Goal: Task Accomplishment & Management: Complete application form

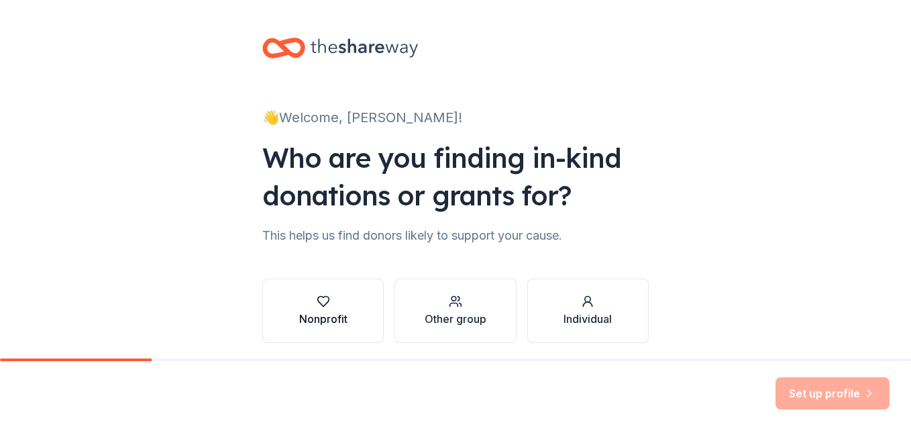
click at [317, 305] on icon "button" at bounding box center [323, 300] width 13 height 13
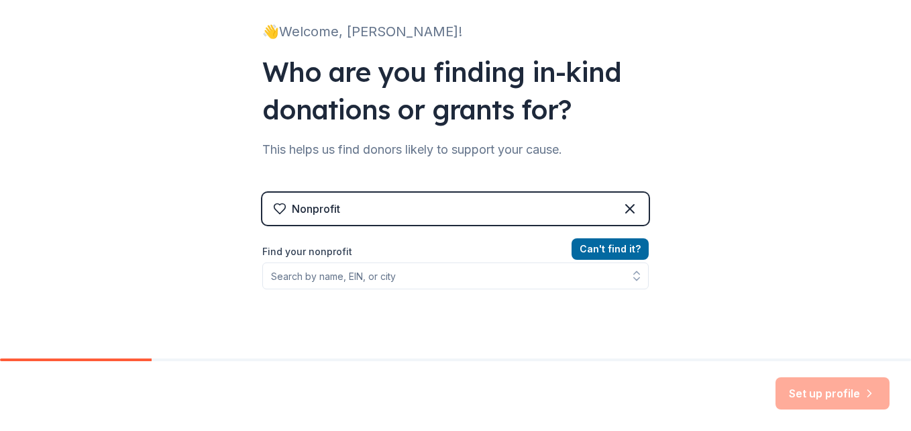
scroll to position [127, 0]
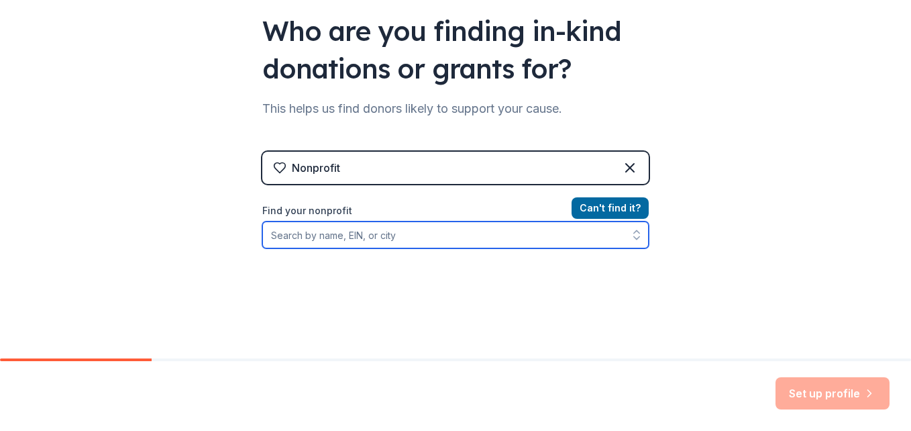
click at [269, 236] on input "Find your nonprofit" at bounding box center [455, 234] width 386 height 27
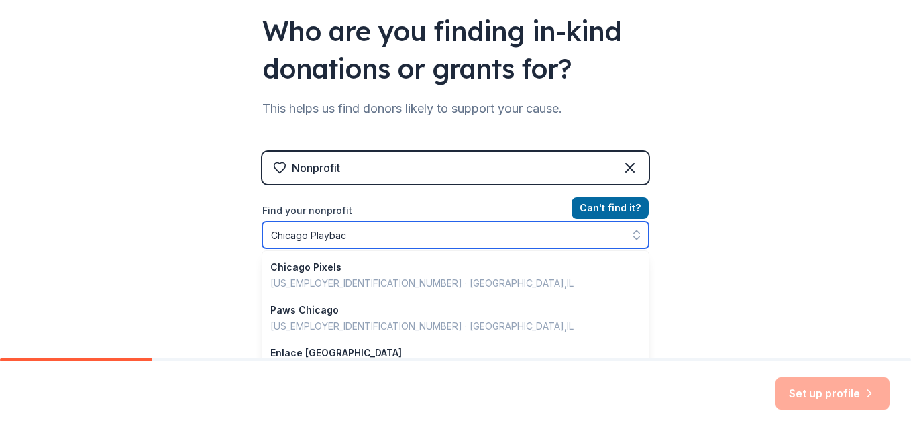
type input "Chicago Playback"
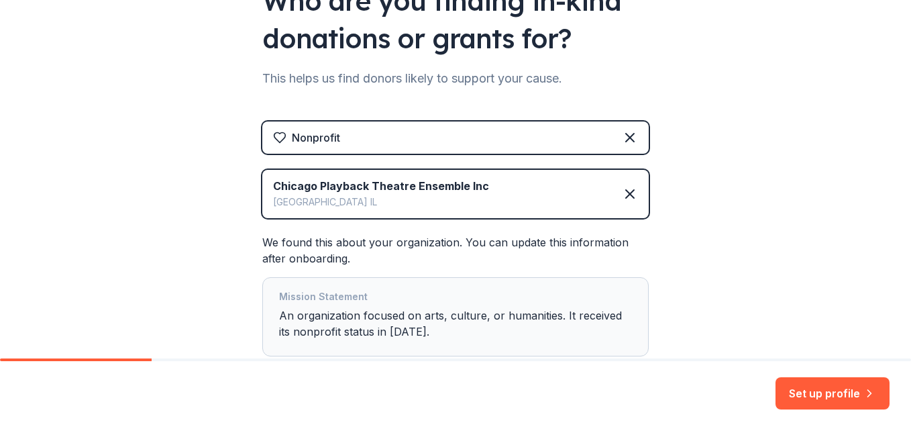
scroll to position [141, 0]
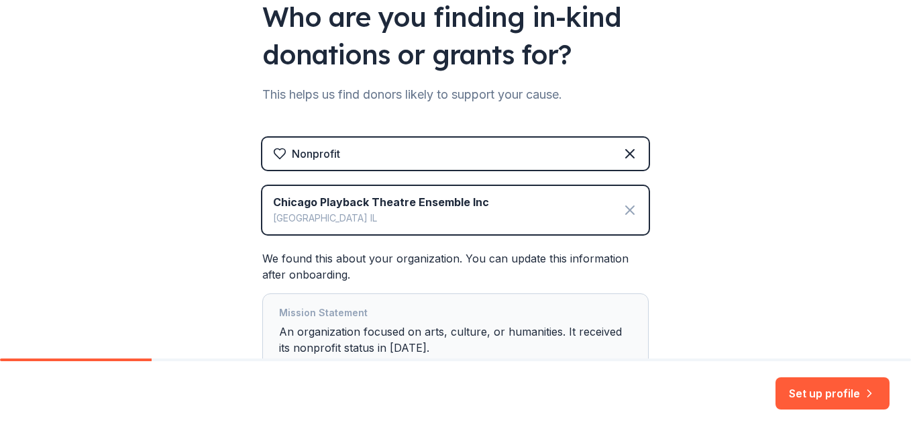
click at [626, 212] on icon at bounding box center [630, 210] width 8 height 8
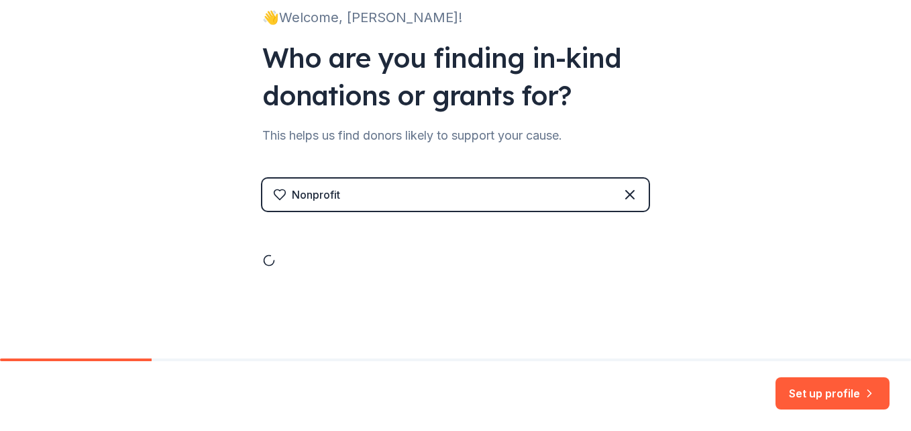
scroll to position [49, 0]
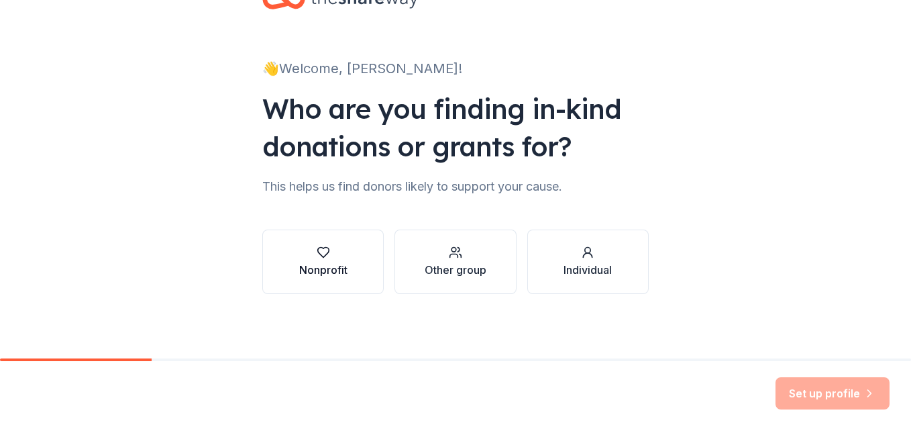
click at [320, 254] on icon "button" at bounding box center [323, 251] width 13 height 13
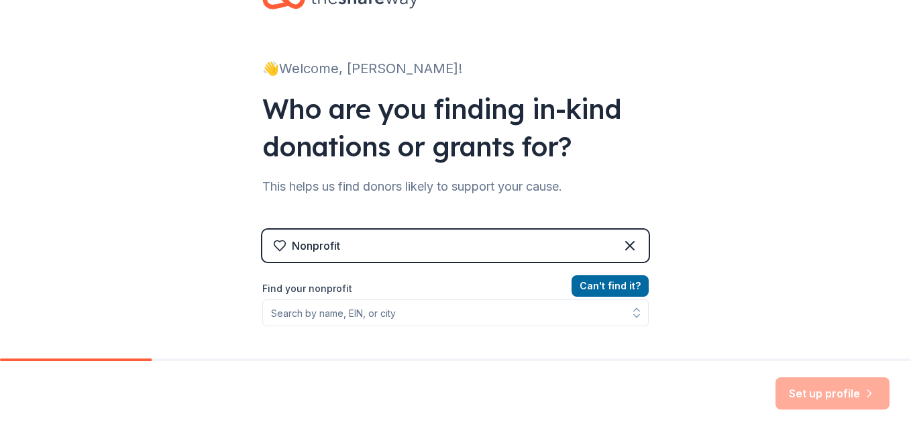
click at [323, 251] on div "Nonprofit" at bounding box center [316, 245] width 48 height 16
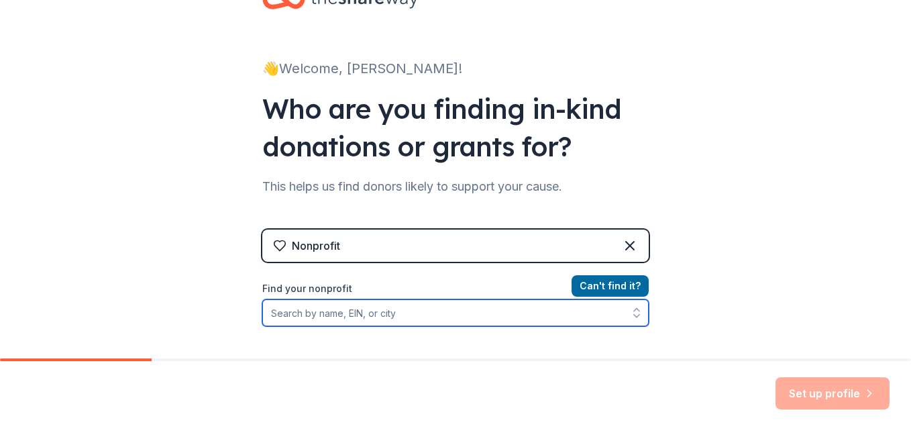
click at [337, 314] on input "Find your nonprofit" at bounding box center [455, 312] width 386 height 27
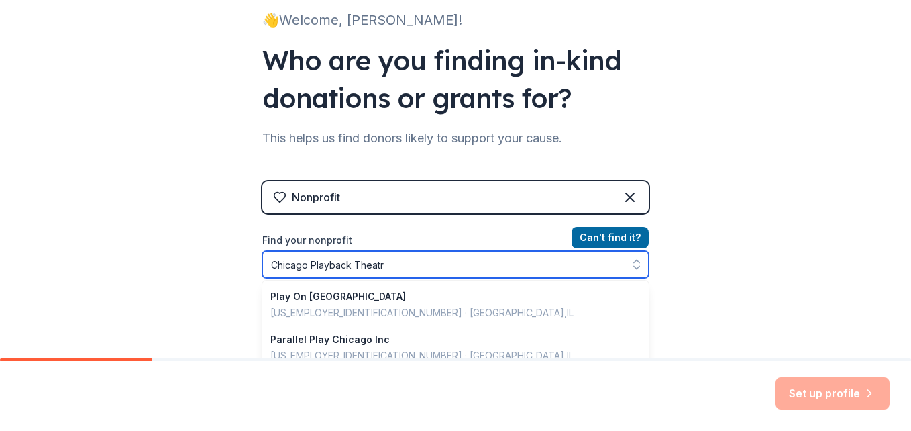
type input "[GEOGRAPHIC_DATA]"
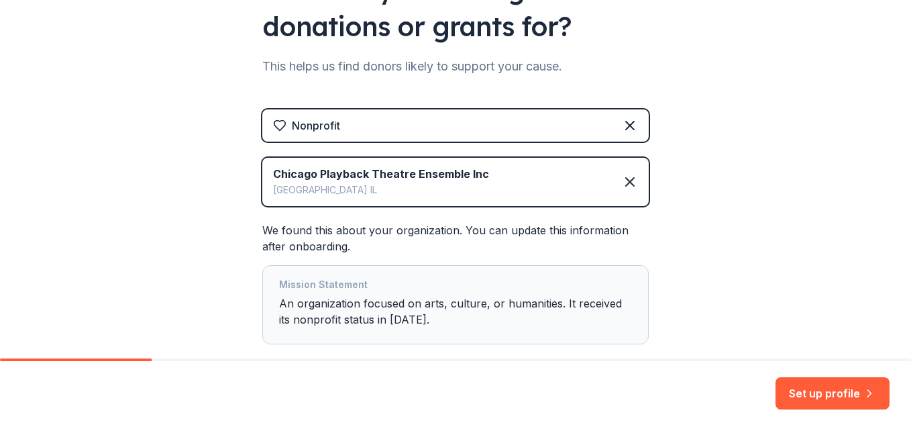
scroll to position [174, 0]
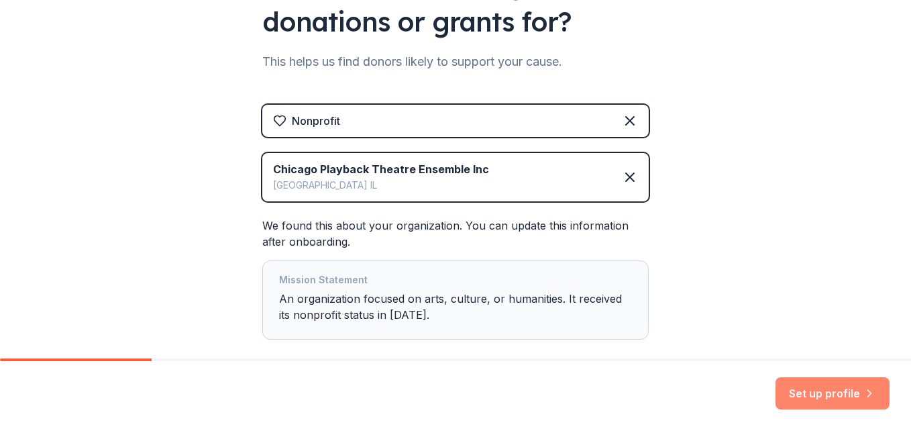
click at [824, 394] on button "Set up profile" at bounding box center [832, 393] width 114 height 32
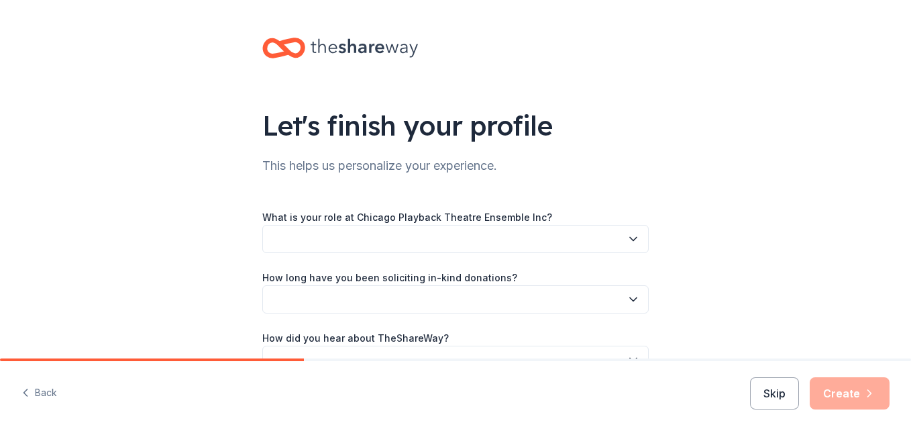
click at [630, 241] on icon "button" at bounding box center [633, 238] width 7 height 3
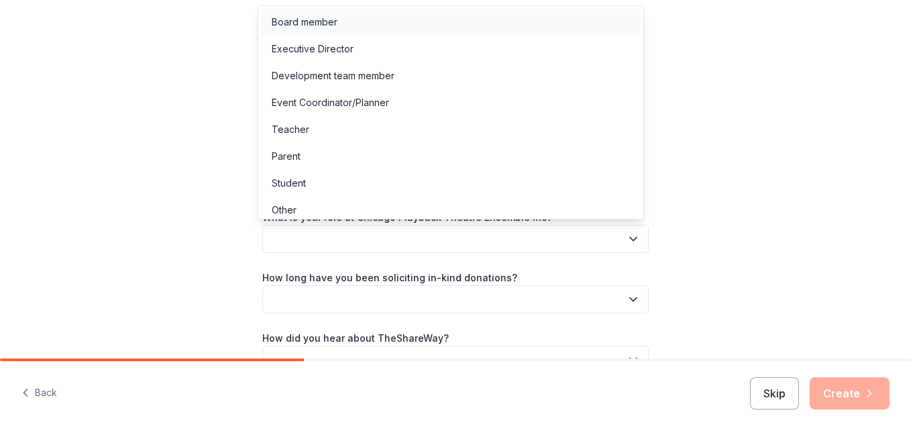
click at [325, 15] on div "Board member" at bounding box center [305, 22] width 66 height 16
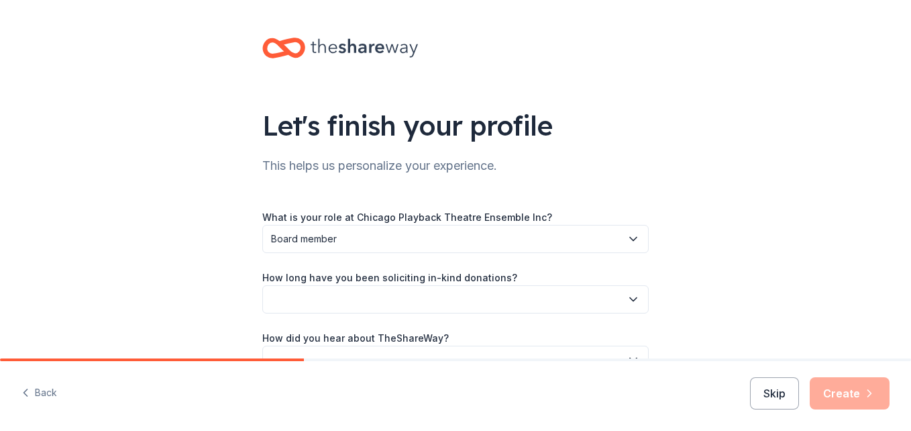
click at [630, 300] on icon "button" at bounding box center [633, 299] width 7 height 3
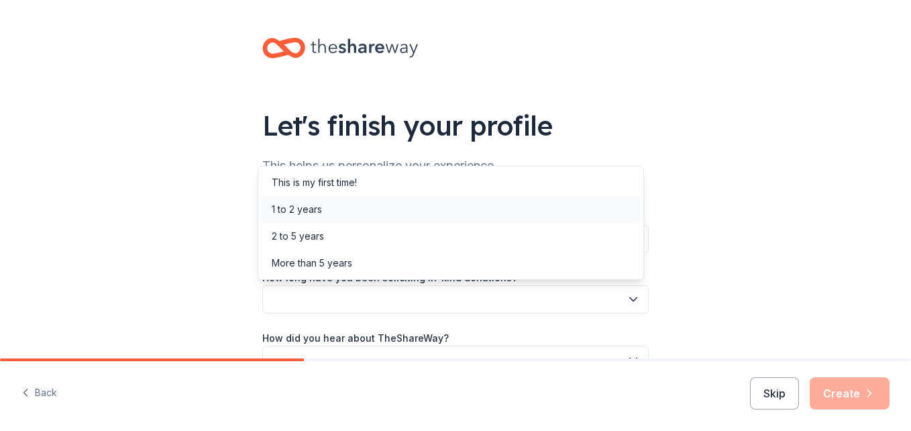
click at [298, 206] on div "1 to 2 years" at bounding box center [297, 209] width 50 height 16
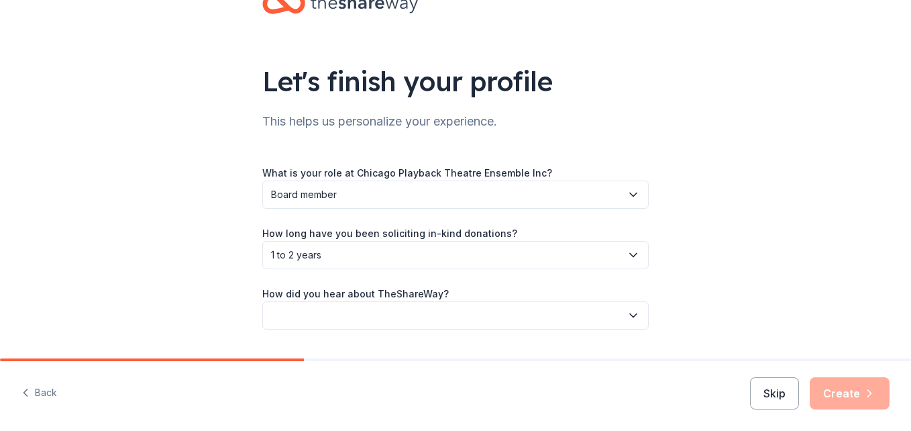
scroll to position [80, 0]
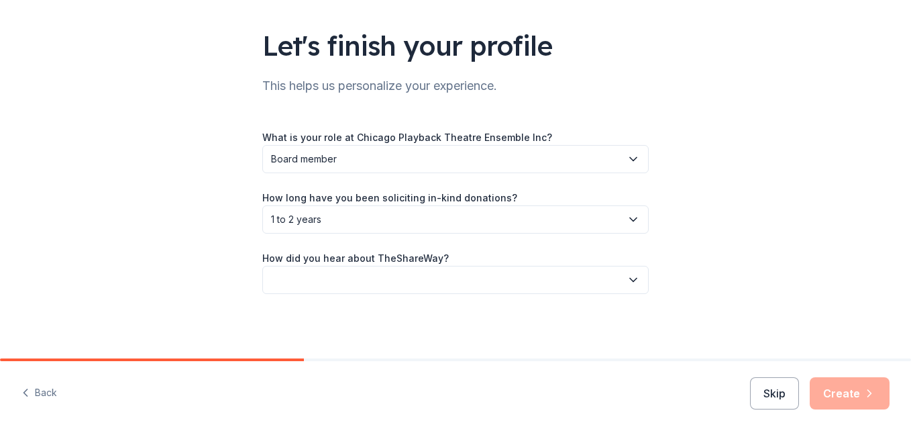
click at [631, 278] on icon "button" at bounding box center [633, 279] width 7 height 3
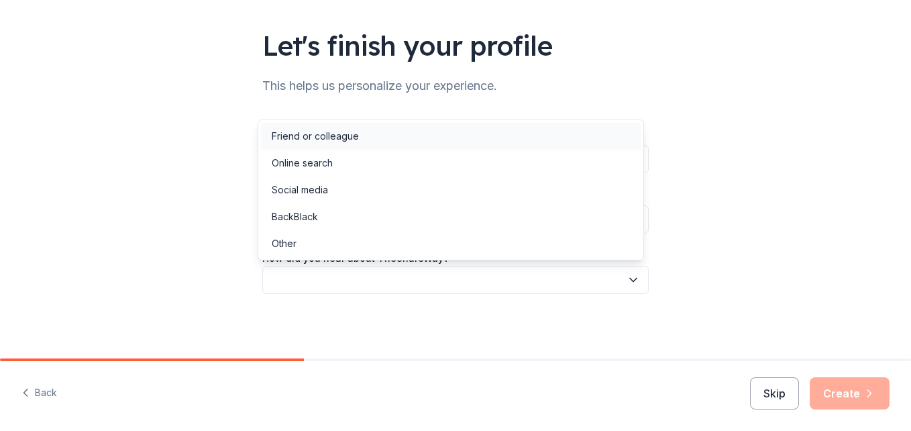
click at [312, 141] on div "Friend or colleague" at bounding box center [315, 136] width 87 height 16
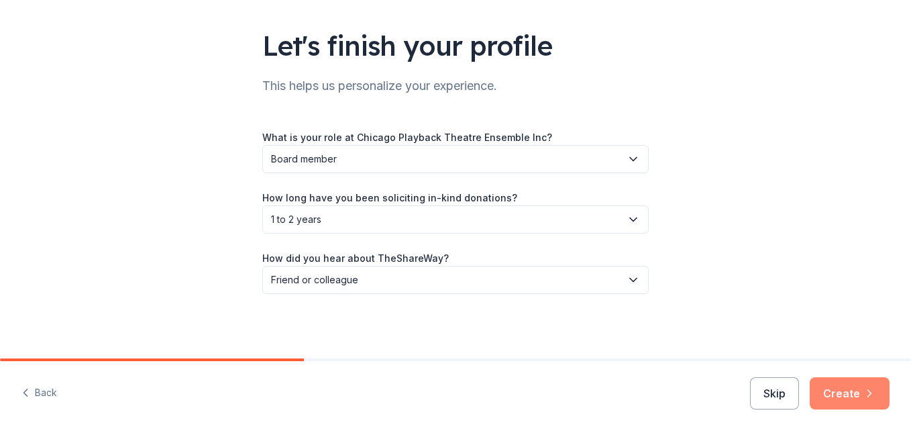
click at [843, 402] on button "Create" at bounding box center [849, 393] width 80 height 32
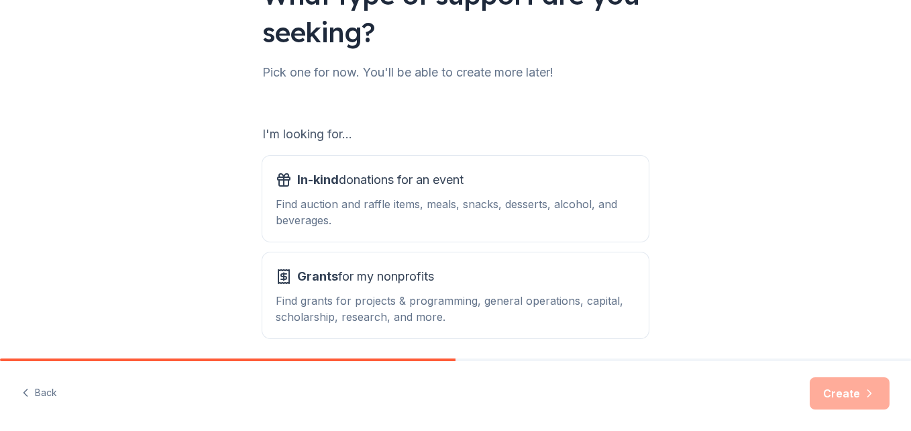
scroll to position [133, 0]
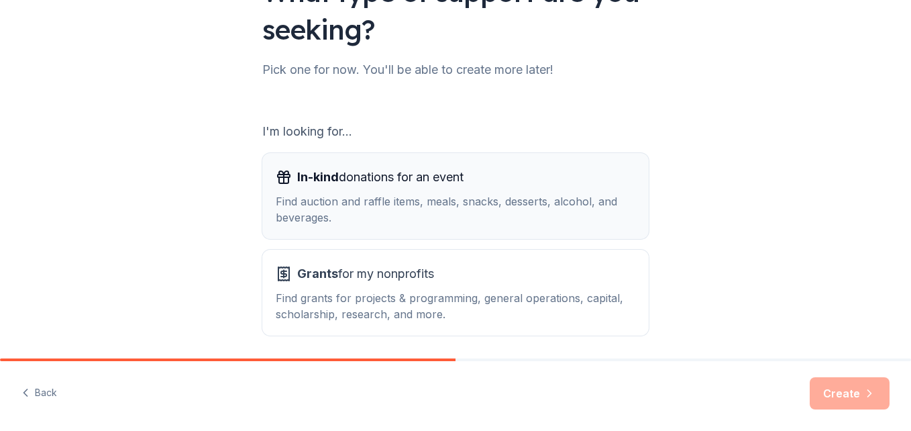
click at [308, 183] on span "In-kind" at bounding box center [318, 177] width 42 height 14
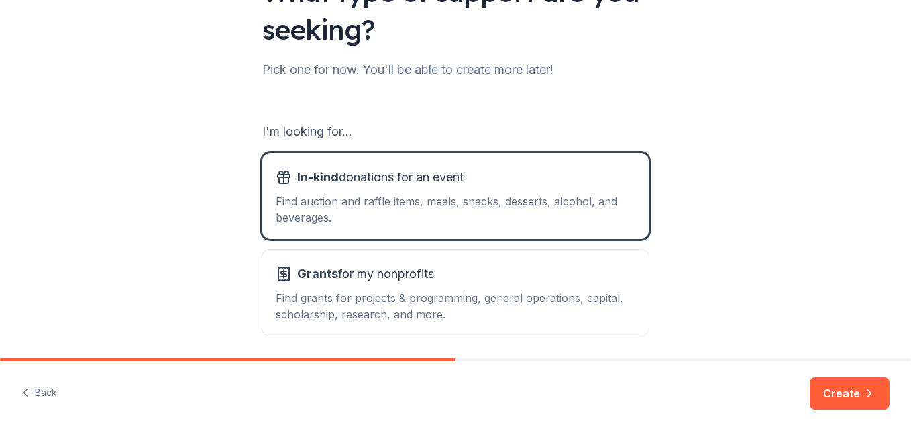
scroll to position [183, 0]
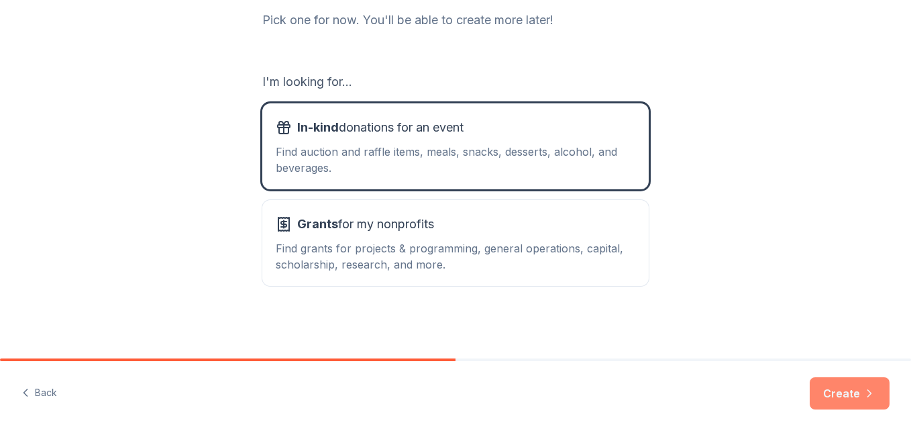
click at [837, 397] on button "Create" at bounding box center [849, 393] width 80 height 32
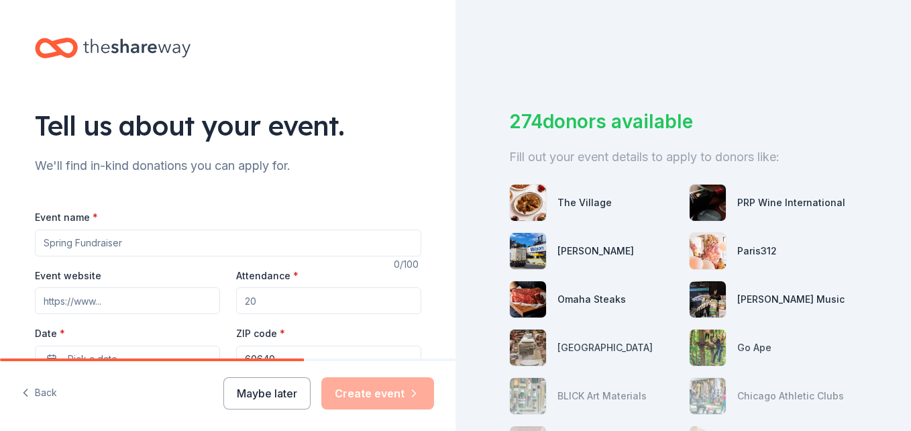
click at [56, 244] on input "Event name *" at bounding box center [228, 242] width 386 height 27
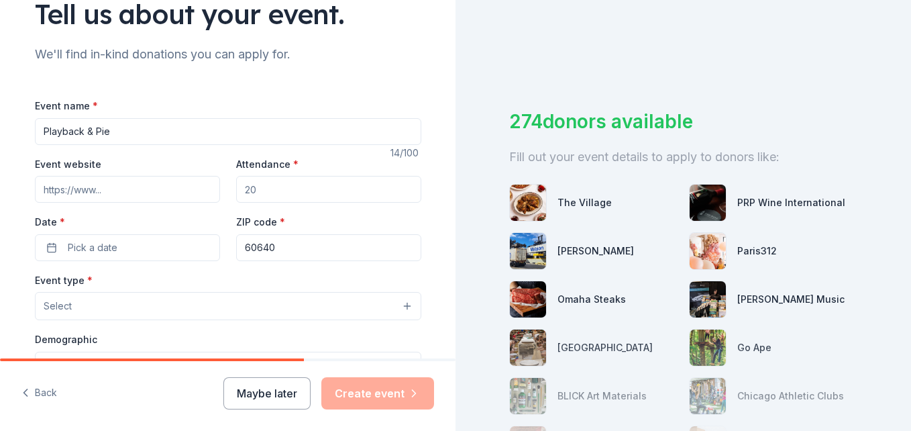
scroll to position [105, 0]
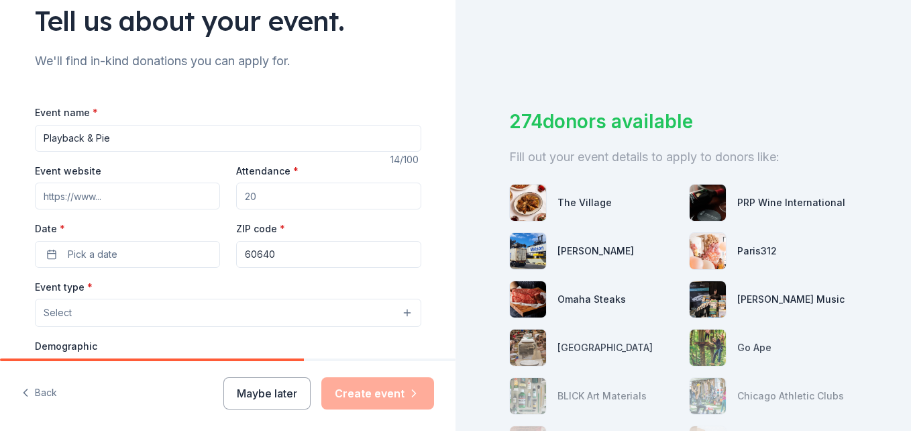
type input "Playback & Pie"
click at [50, 200] on input "Event website" at bounding box center [127, 195] width 185 height 27
type input "[DOMAIN_NAME]"
click at [253, 200] on input "Attendance *" at bounding box center [328, 195] width 185 height 27
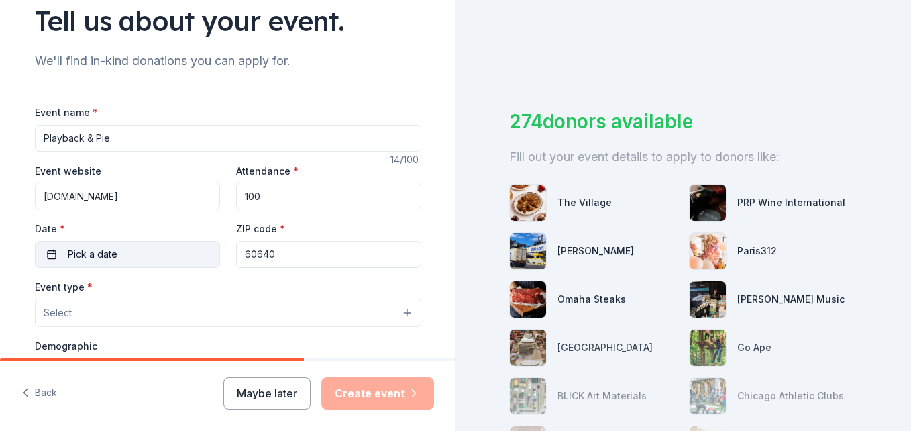
type input "100"
click at [119, 253] on button "Pick a date" at bounding box center [127, 254] width 185 height 27
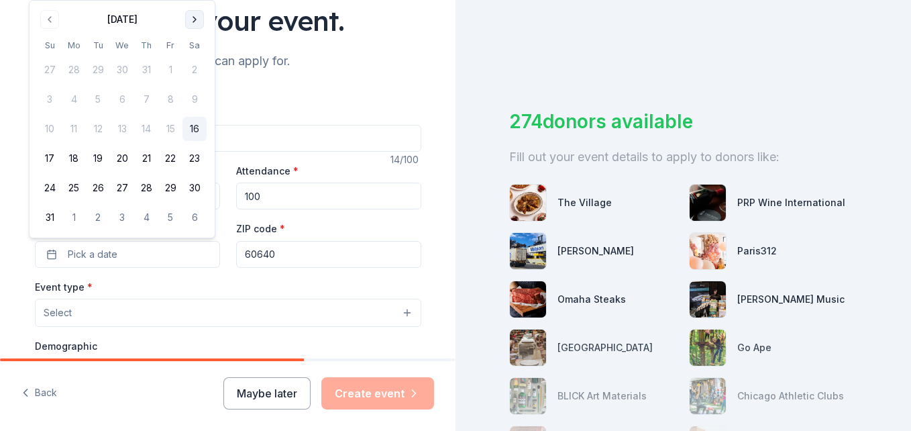
click at [193, 21] on button "Go to next month" at bounding box center [194, 19] width 19 height 19
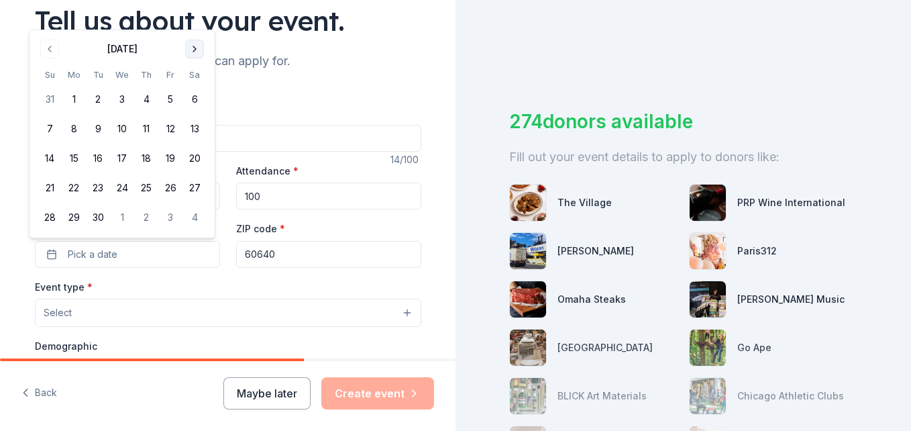
click at [194, 46] on button "Go to next month" at bounding box center [194, 49] width 19 height 19
click at [51, 131] on button "5" at bounding box center [50, 129] width 24 height 24
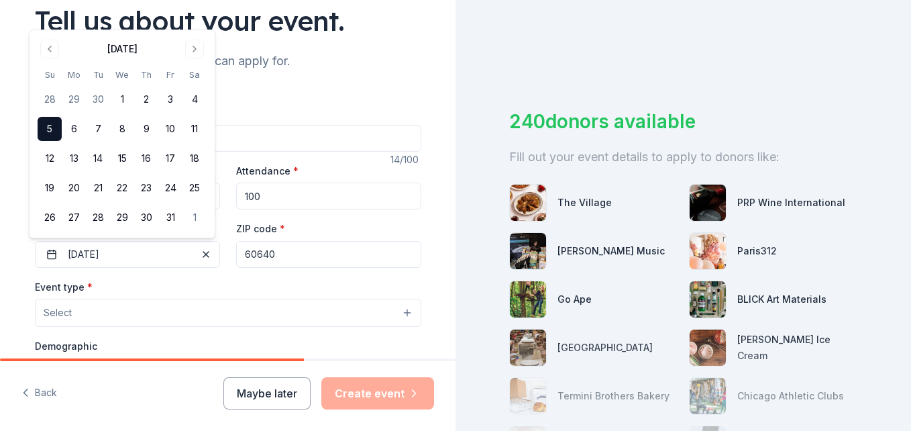
click at [286, 259] on input "60640" at bounding box center [328, 254] width 185 height 27
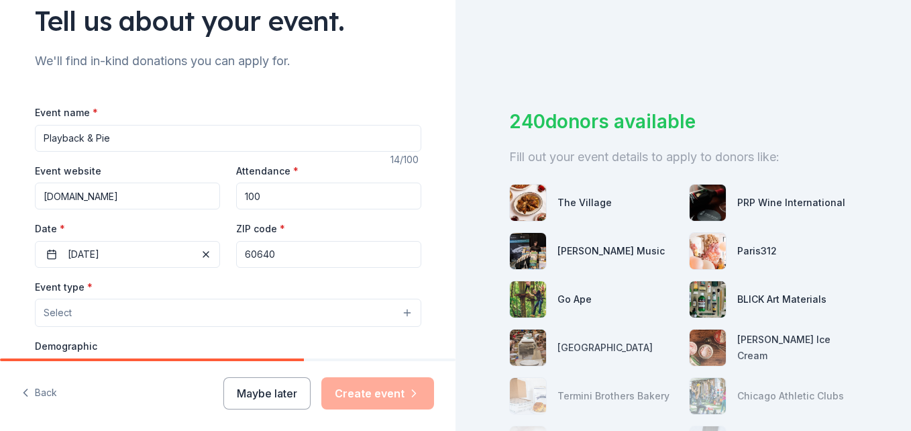
click at [90, 310] on button "Select" at bounding box center [228, 312] width 386 height 28
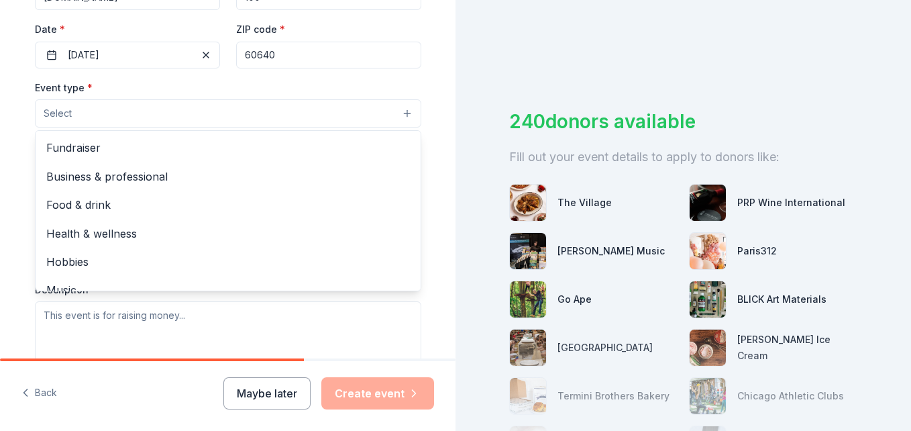
scroll to position [315, 0]
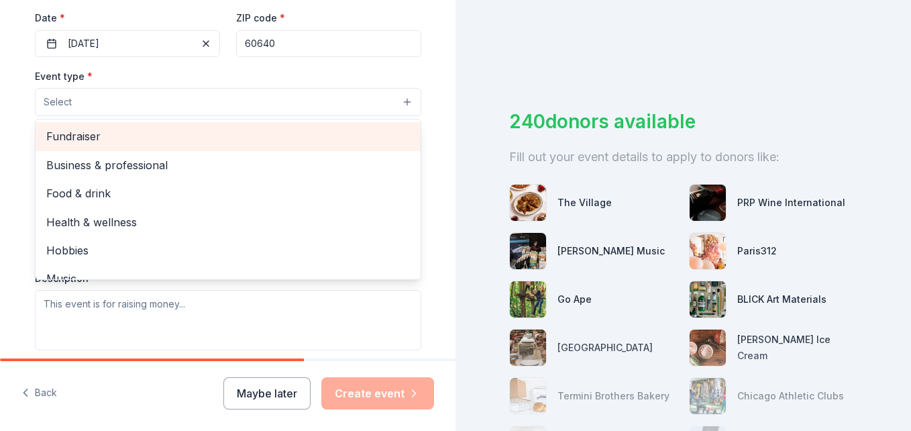
click at [88, 134] on span "Fundraiser" at bounding box center [227, 135] width 363 height 17
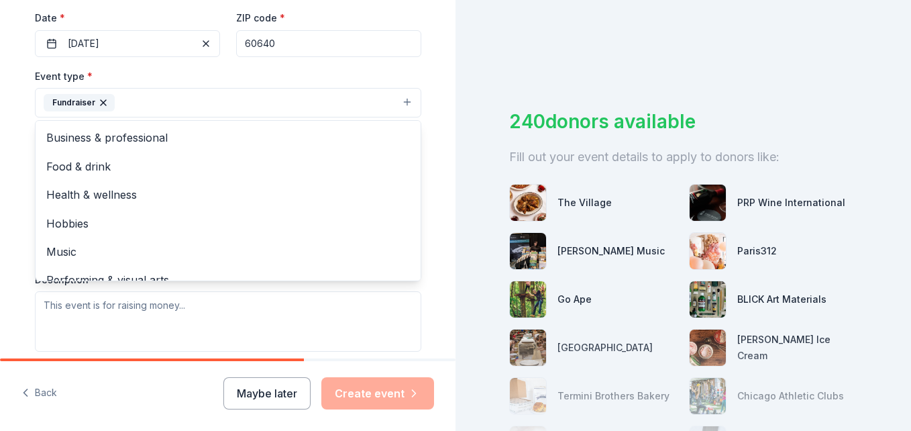
click at [433, 267] on div "Tell us about your event. We'll find in-kind donations you can apply for. Event…" at bounding box center [227, 132] width 429 height 894
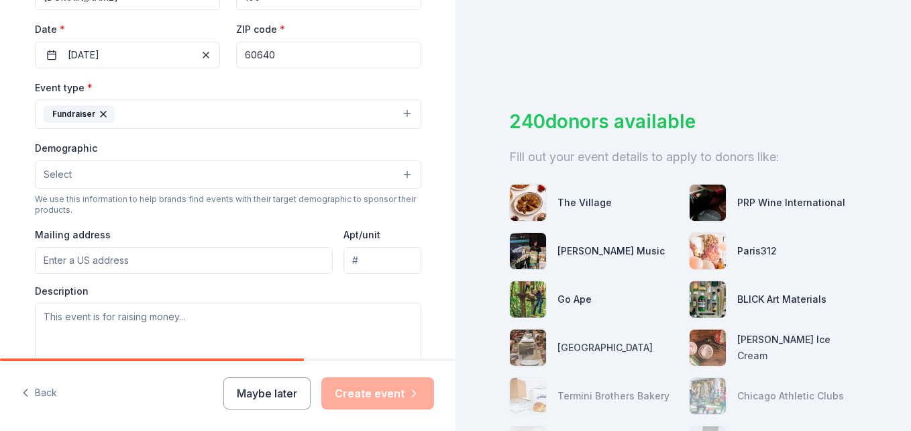
scroll to position [307, 0]
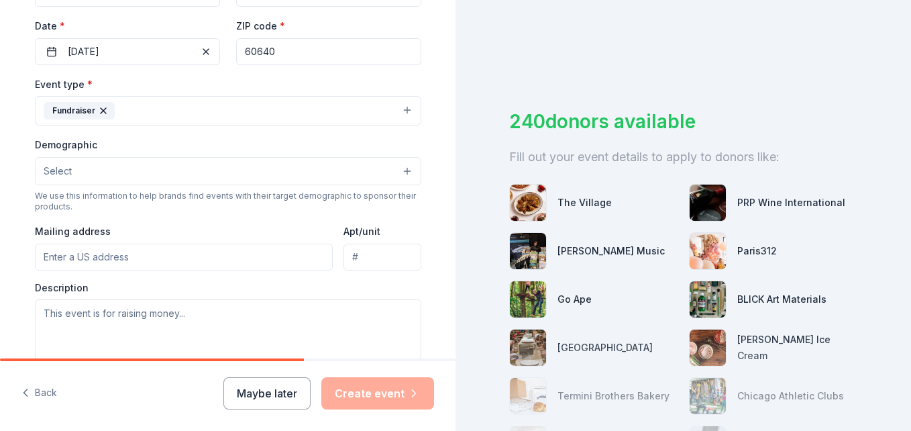
click at [333, 167] on button "Select" at bounding box center [228, 171] width 386 height 28
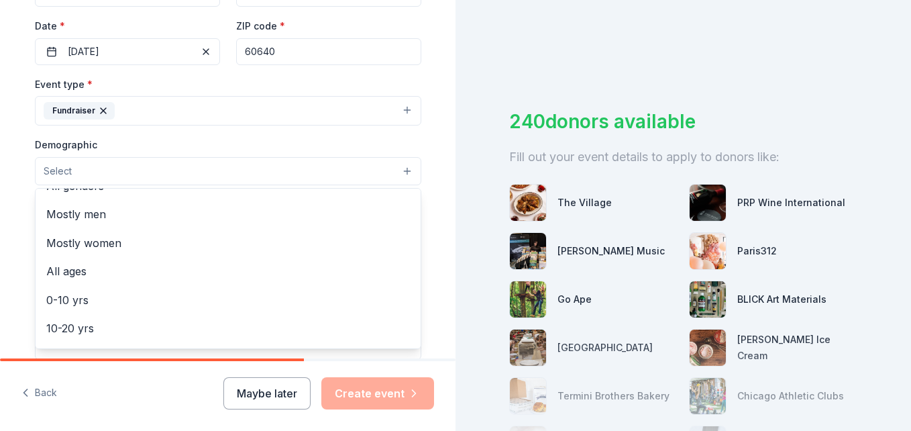
scroll to position [0, 0]
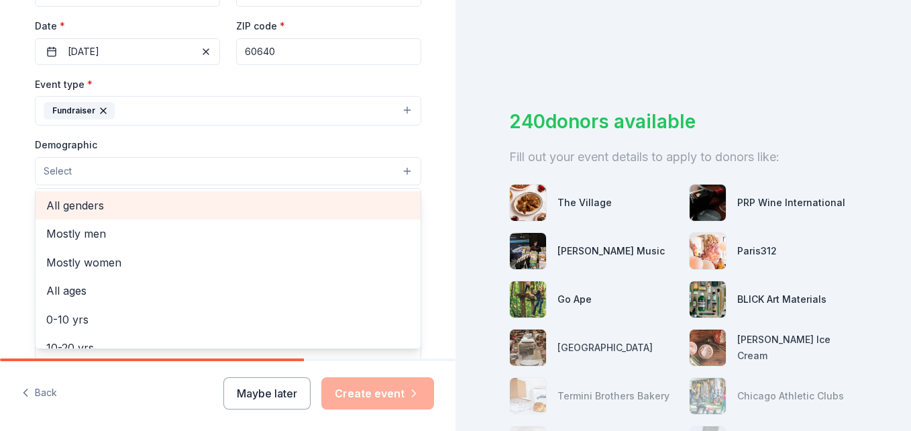
click at [80, 205] on span "All genders" at bounding box center [227, 204] width 363 height 17
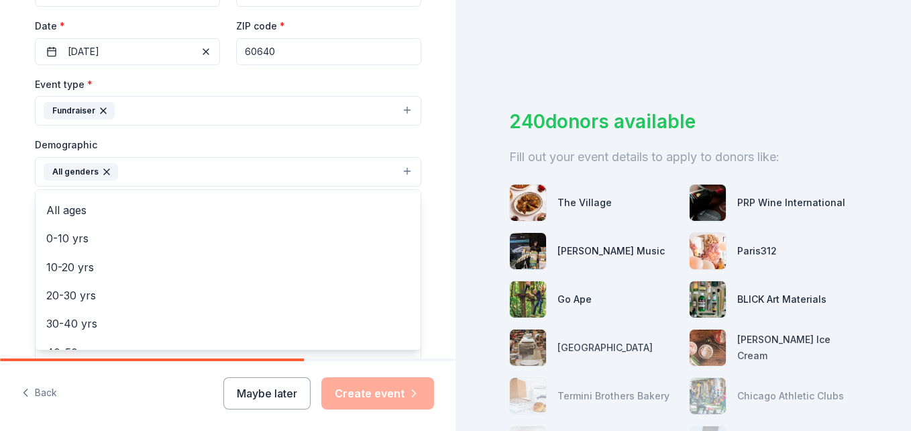
scroll to position [72, 0]
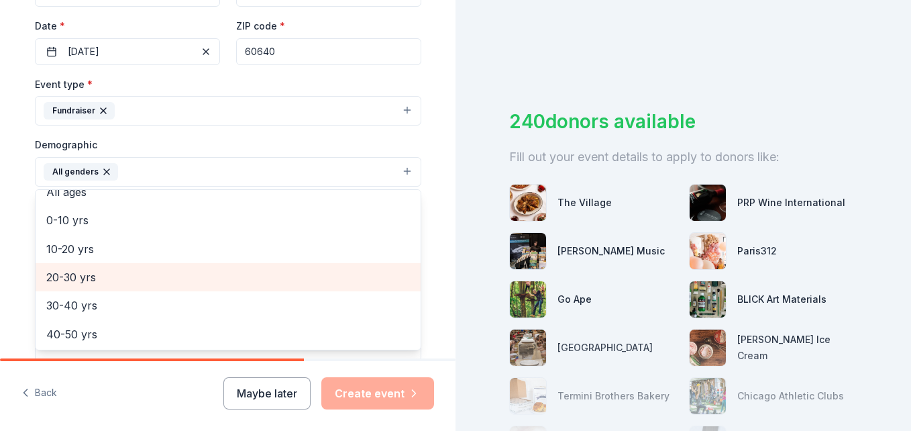
click at [36, 278] on div "20-30 yrs" at bounding box center [228, 277] width 385 height 28
click at [63, 276] on span "30-40 yrs" at bounding box center [227, 276] width 363 height 17
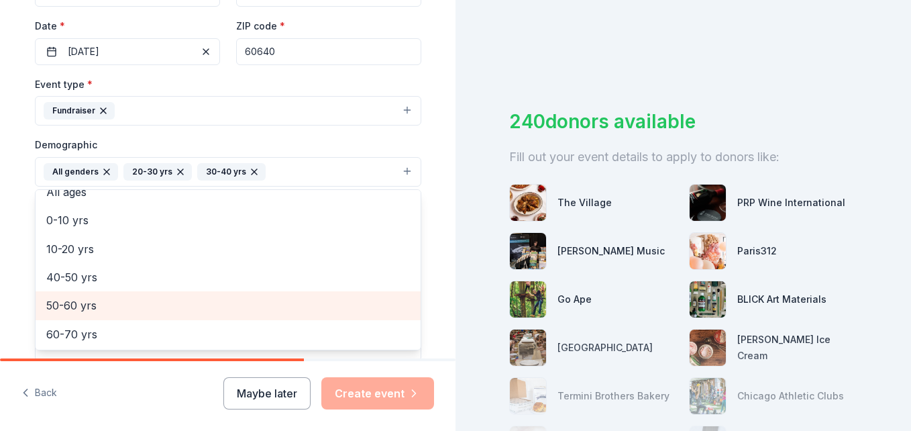
click at [63, 304] on span "50-60 yrs" at bounding box center [227, 304] width 363 height 17
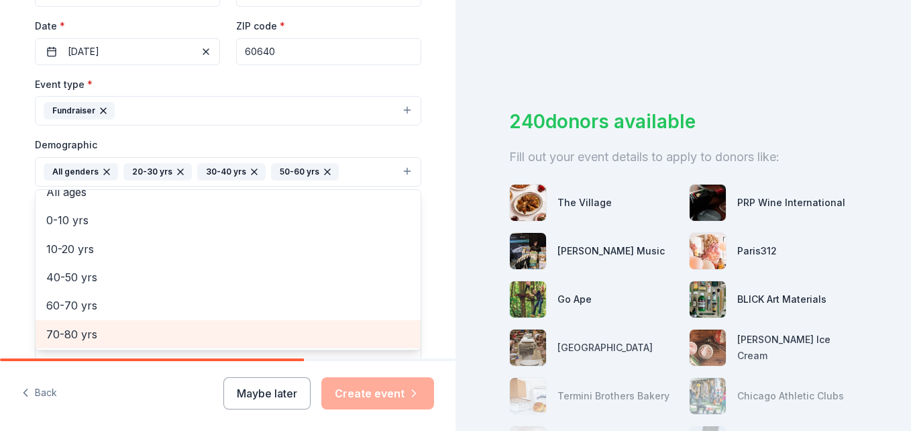
click at [78, 339] on span "70-80 yrs" at bounding box center [227, 333] width 363 height 17
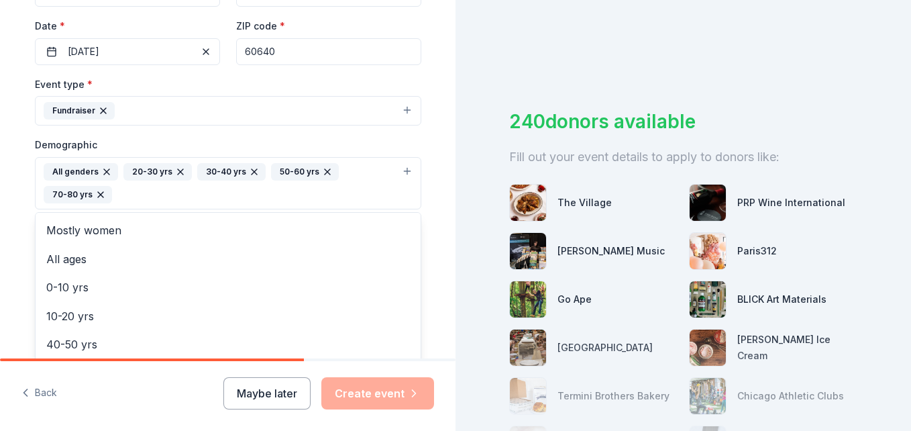
scroll to position [73, 0]
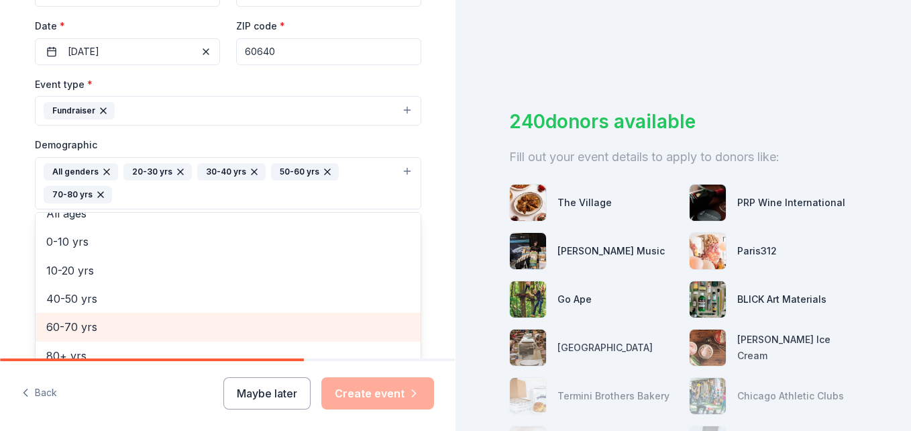
click at [69, 323] on span "60-70 yrs" at bounding box center [227, 326] width 363 height 17
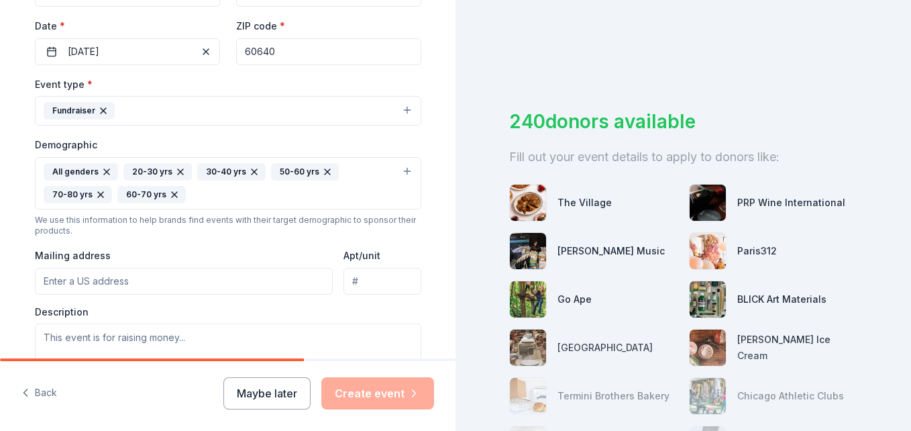
click at [172, 192] on icon "button" at bounding box center [174, 194] width 5 height 5
click at [125, 194] on div "All genders 20-30 yrs 30-40 yrs 50-60 yrs 70-80 yrs" at bounding box center [220, 183] width 353 height 40
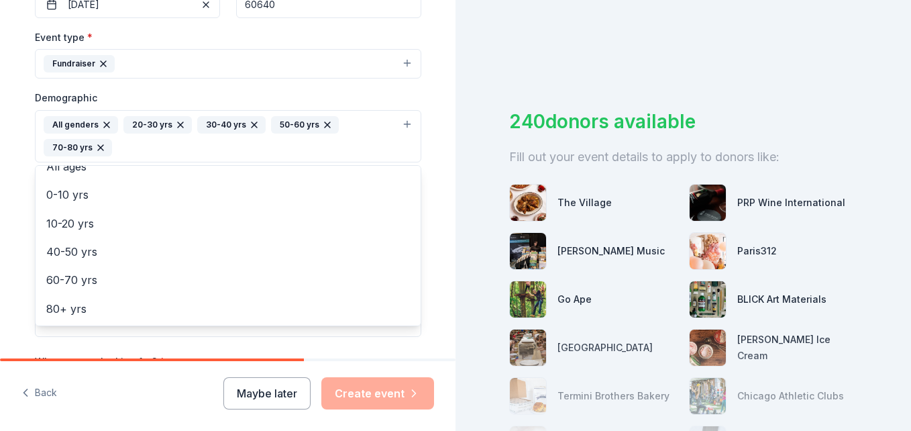
scroll to position [361, 0]
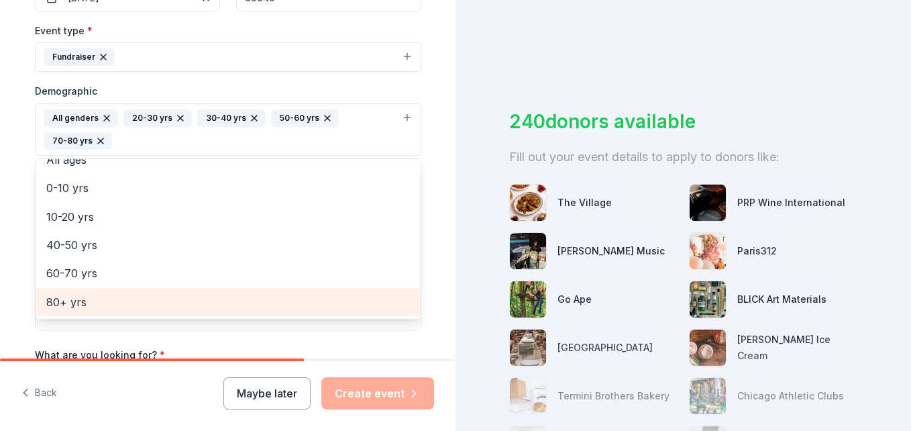
click at [68, 300] on span "80+ yrs" at bounding box center [227, 301] width 363 height 17
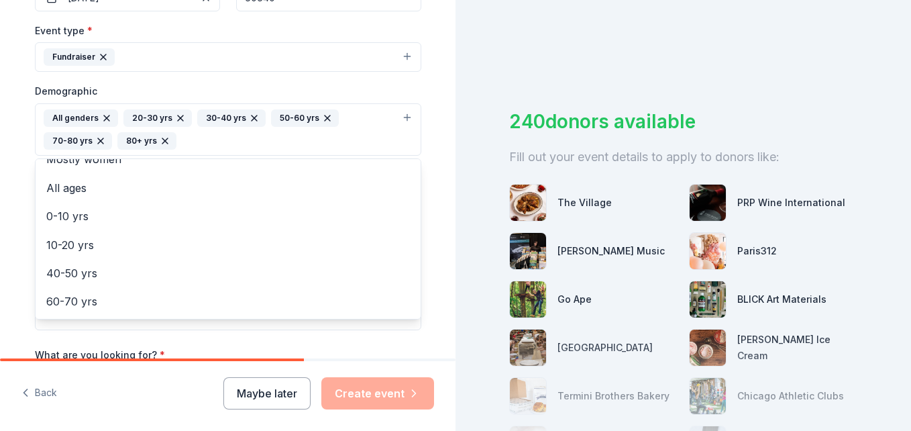
click at [203, 139] on div "All genders 20-30 yrs 30-40 yrs 50-60 yrs 70-80 yrs 80+ yrs" at bounding box center [220, 129] width 353 height 40
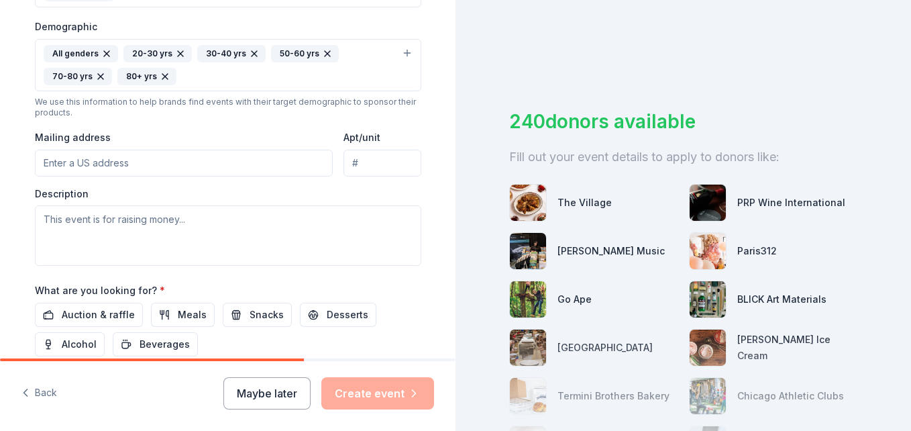
scroll to position [394, 0]
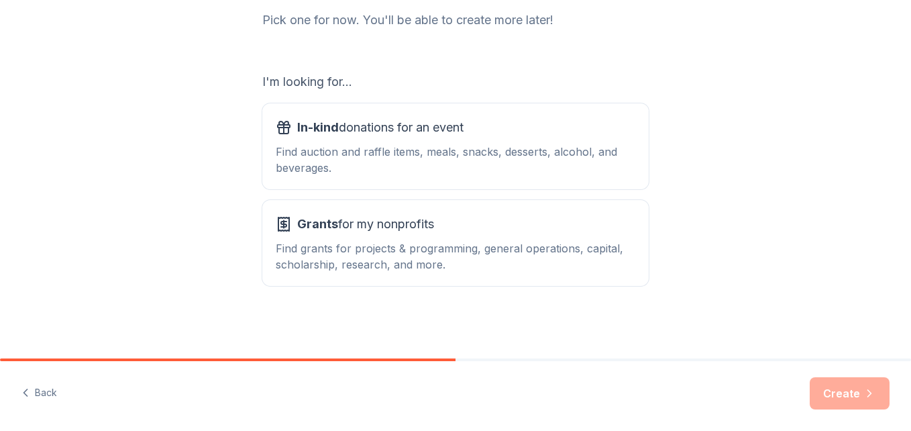
scroll to position [88, 0]
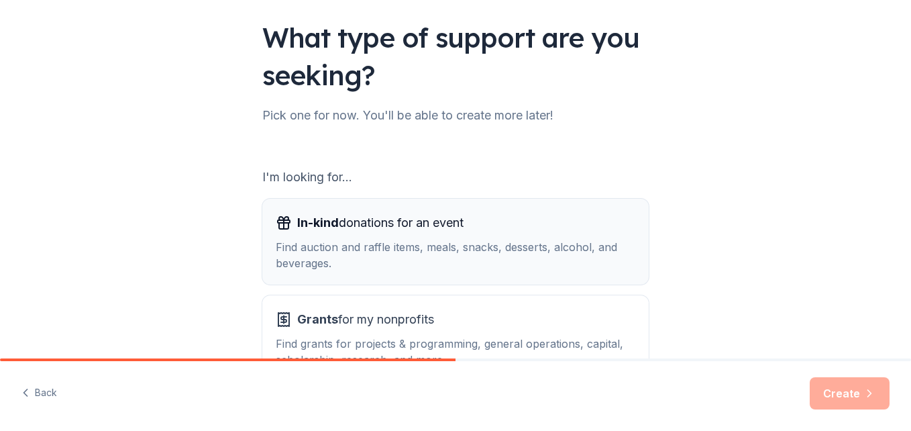
click at [363, 213] on span "In-kind donations for an event" at bounding box center [380, 222] width 166 height 21
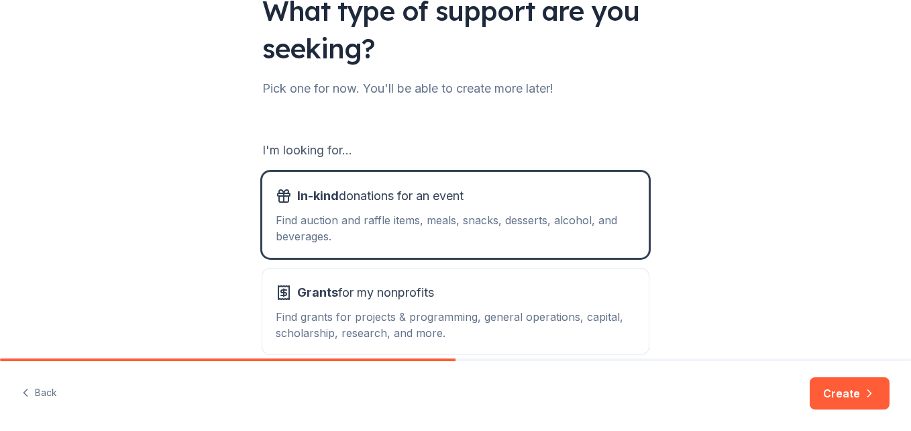
scroll to position [183, 0]
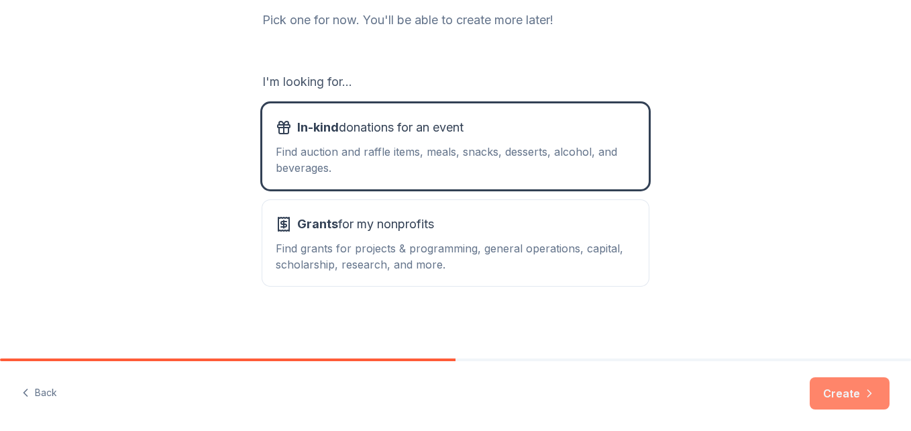
click at [842, 393] on button "Create" at bounding box center [849, 393] width 80 height 32
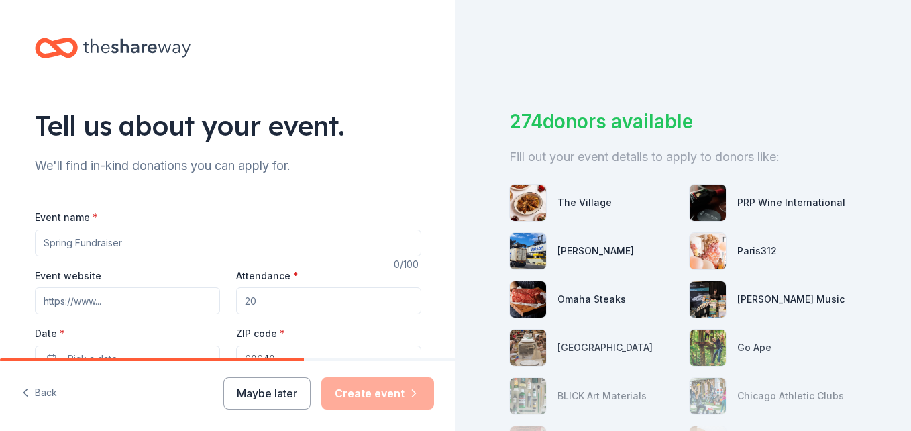
click at [120, 243] on input "Event name *" at bounding box center [228, 242] width 386 height 27
type input "Playback & Pie"
type input "[DOMAIN_NAME]"
type input "100"
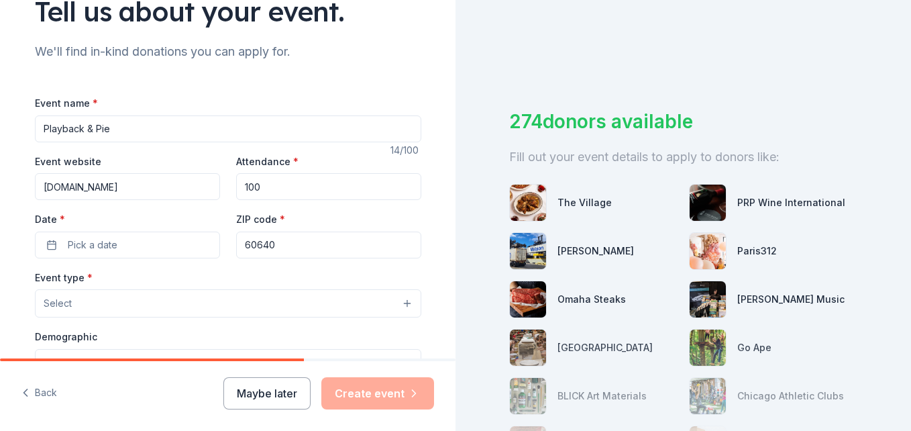
scroll to position [172, 0]
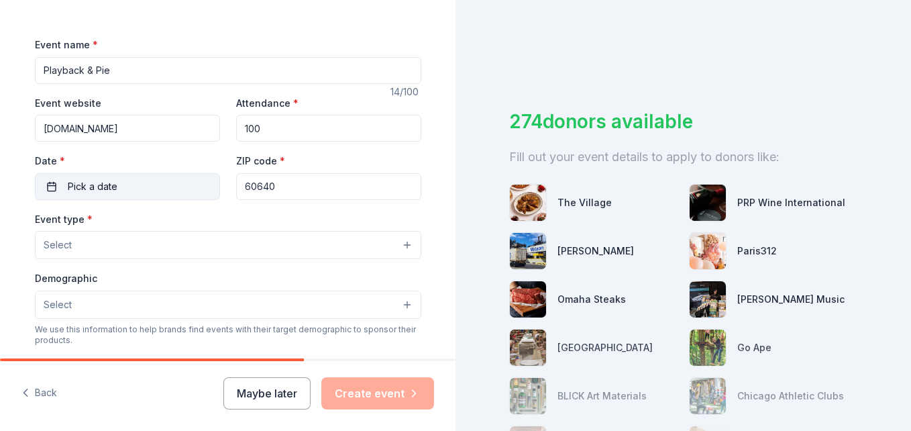
click at [75, 188] on span "Pick a date" at bounding box center [93, 186] width 50 height 16
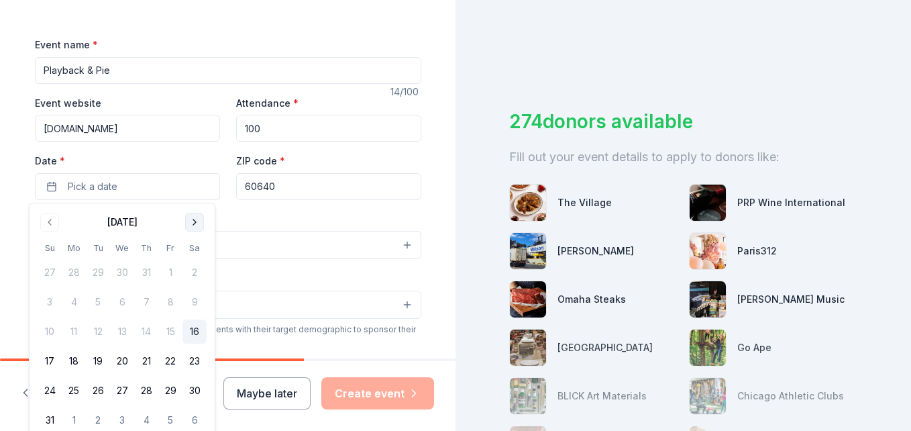
click at [194, 228] on button "Go to next month" at bounding box center [194, 222] width 19 height 19
click at [47, 304] on button "5" at bounding box center [50, 302] width 24 height 24
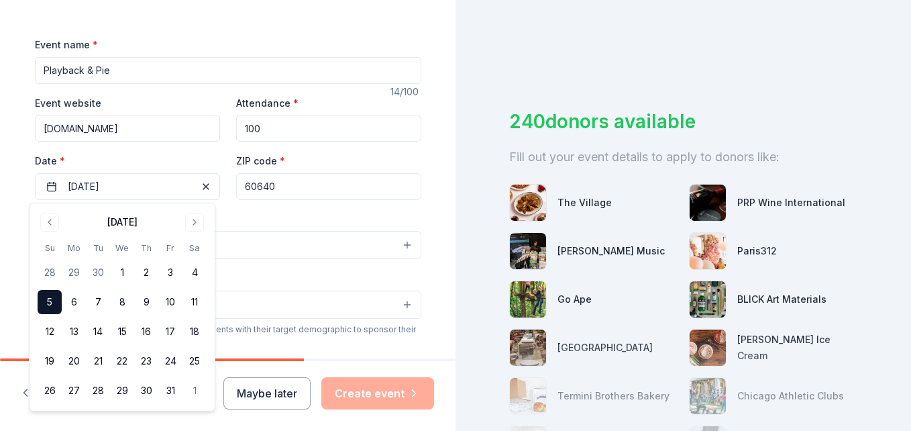
click at [245, 213] on div "Event type * Select" at bounding box center [228, 235] width 386 height 49
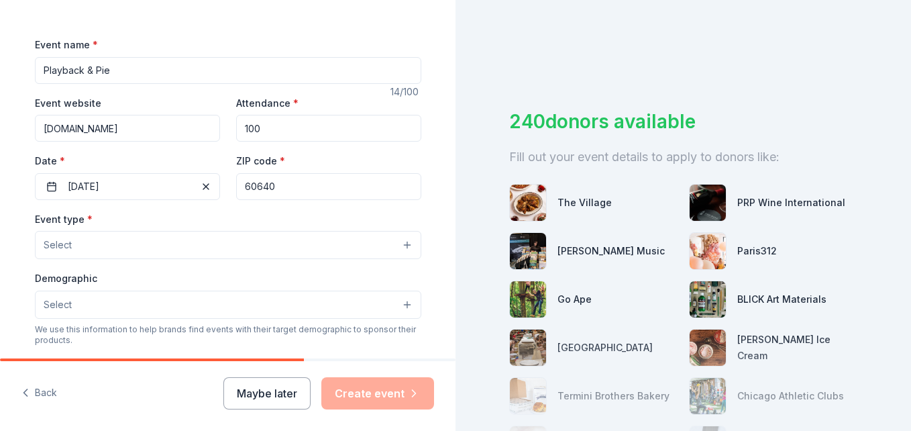
click at [400, 239] on button "Select" at bounding box center [228, 245] width 386 height 28
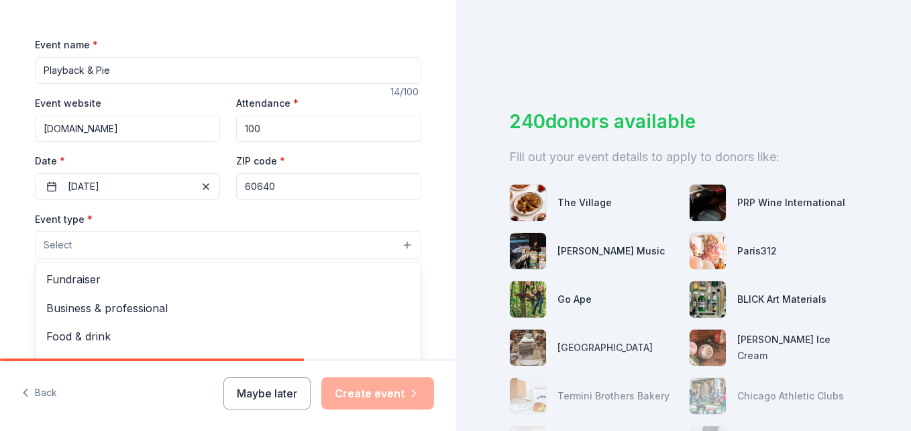
click at [400, 239] on button "Select" at bounding box center [228, 245] width 386 height 28
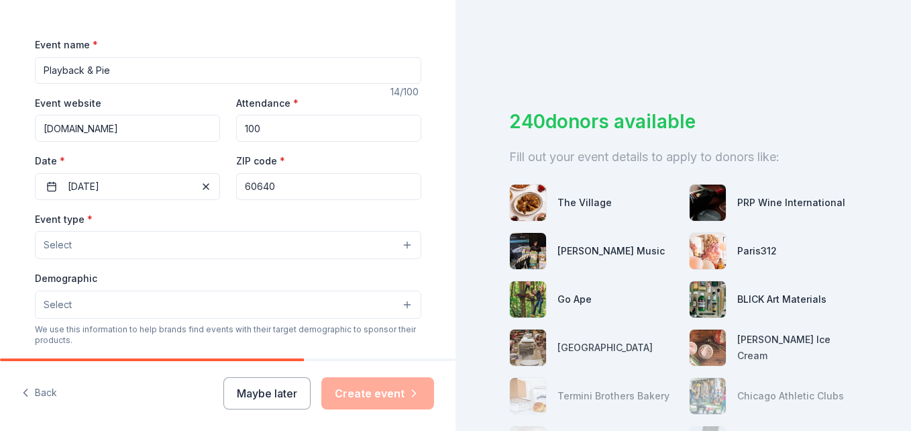
click at [188, 241] on button "Select" at bounding box center [228, 245] width 386 height 28
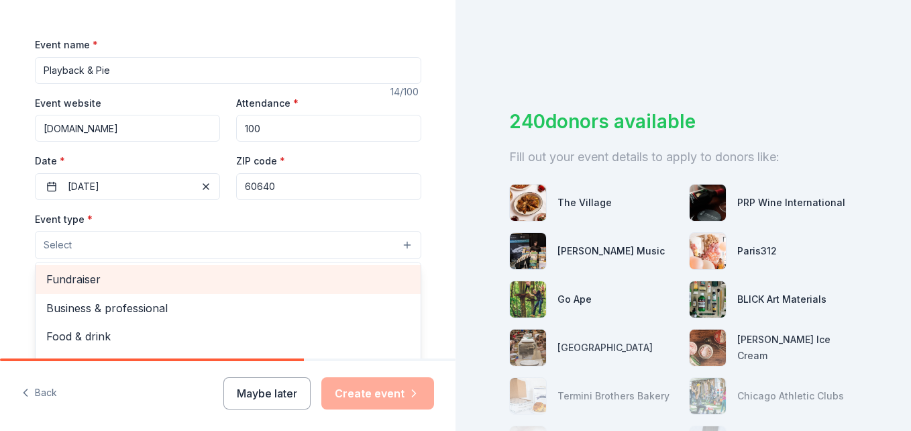
click at [93, 278] on span "Fundraiser" at bounding box center [227, 278] width 363 height 17
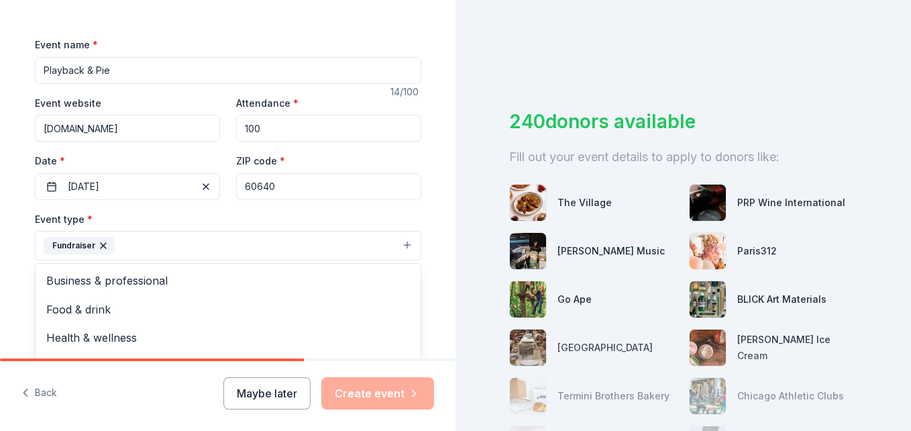
click at [432, 257] on div "Tell us about your event. We'll find in-kind donations you can apply for. Event…" at bounding box center [227, 275] width 429 height 894
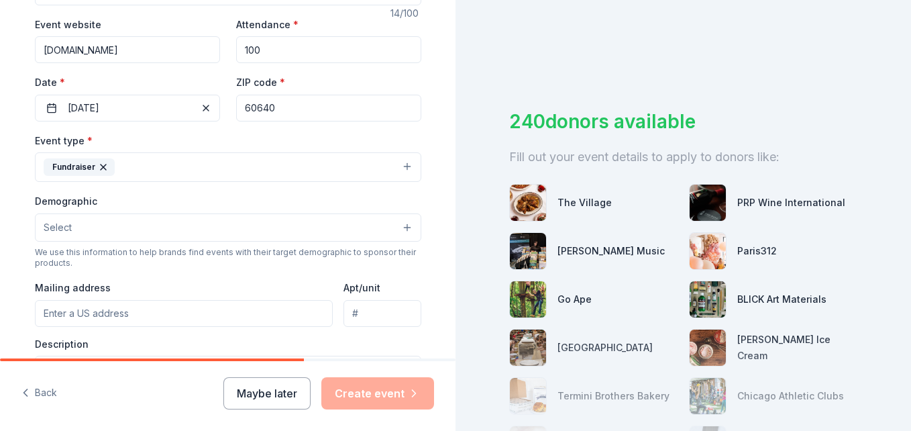
scroll to position [278, 0]
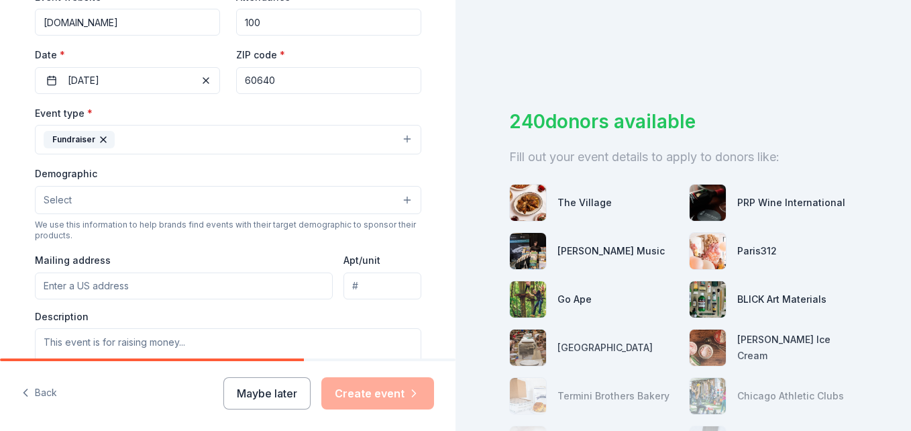
click at [276, 194] on button "Select" at bounding box center [228, 200] width 386 height 28
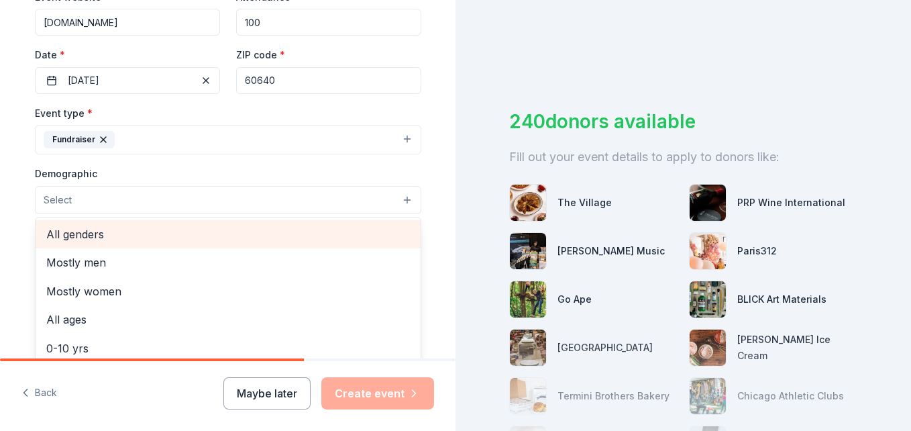
click at [118, 235] on span "All genders" at bounding box center [227, 233] width 363 height 17
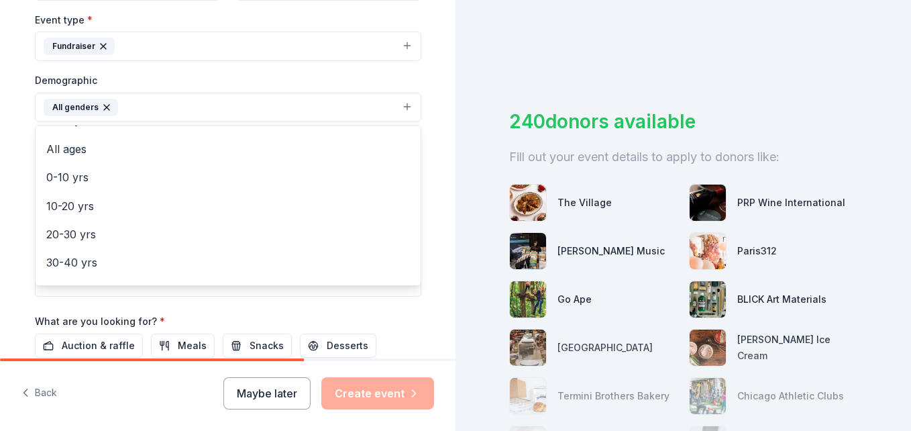
scroll to position [54, 0]
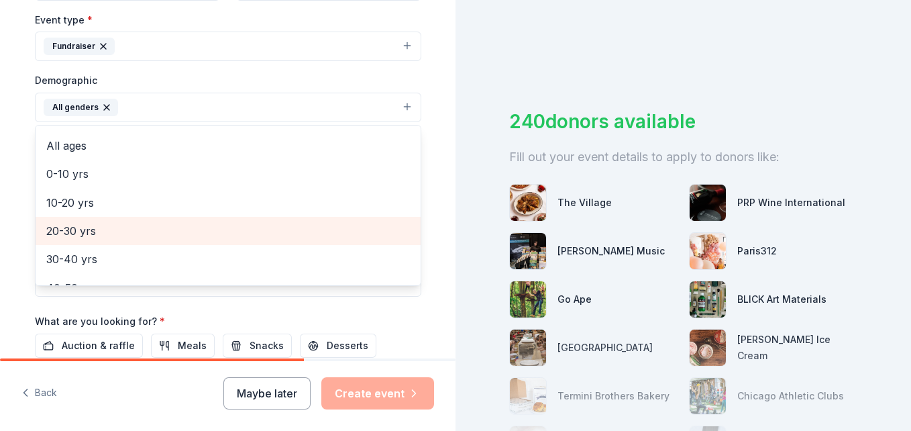
click at [95, 236] on span "20-30 yrs" at bounding box center [227, 230] width 363 height 17
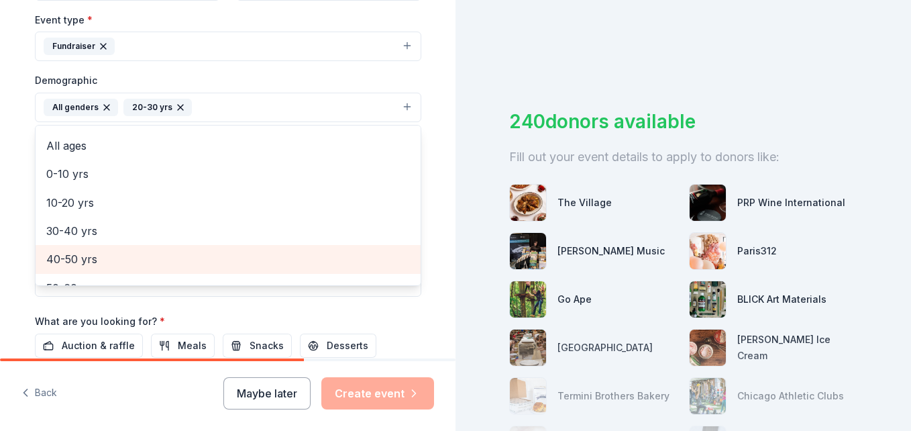
click at [99, 261] on span "40-50 yrs" at bounding box center [227, 258] width 363 height 17
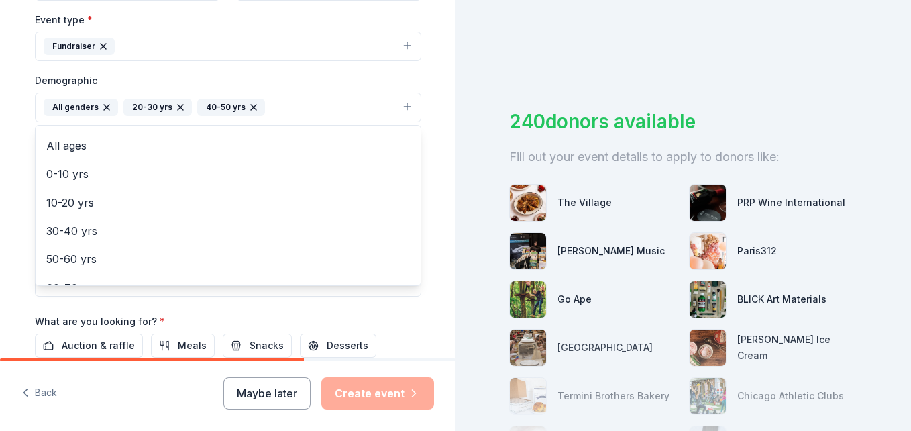
click at [248, 107] on icon "button" at bounding box center [253, 107] width 11 height 11
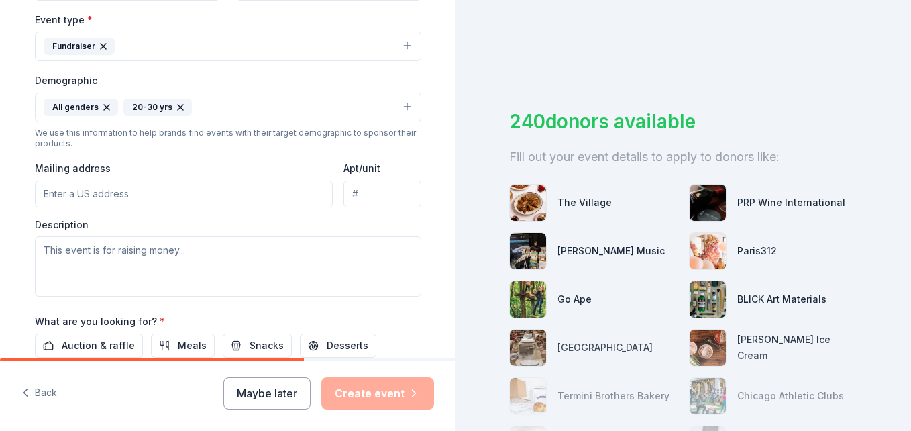
click at [190, 104] on button "All genders 20-30 yrs" at bounding box center [228, 108] width 386 height 30
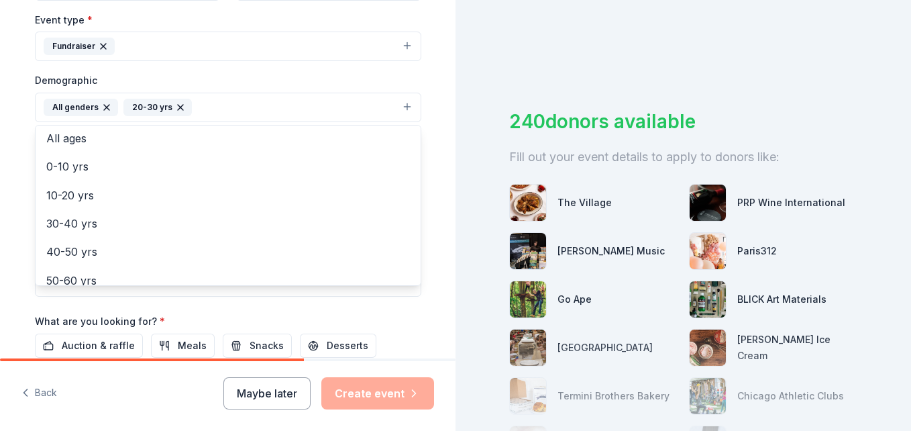
scroll to position [68, 0]
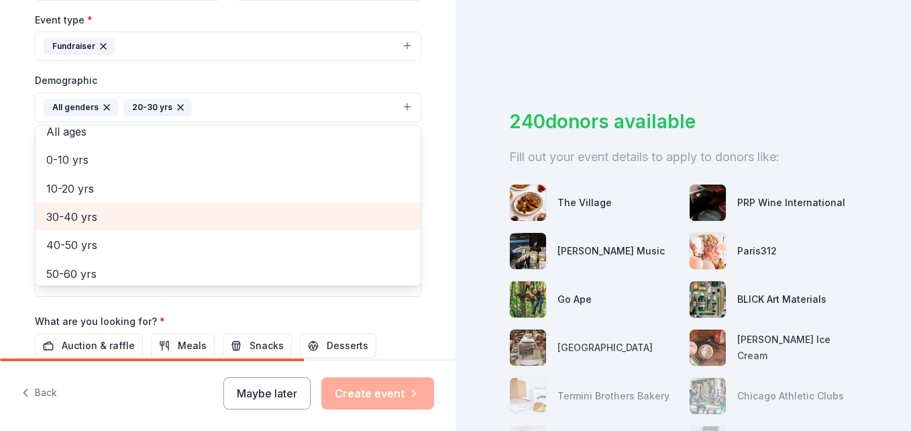
click at [88, 214] on span "30-40 yrs" at bounding box center [227, 216] width 363 height 17
click at [64, 214] on span "40-50 yrs" at bounding box center [227, 216] width 363 height 17
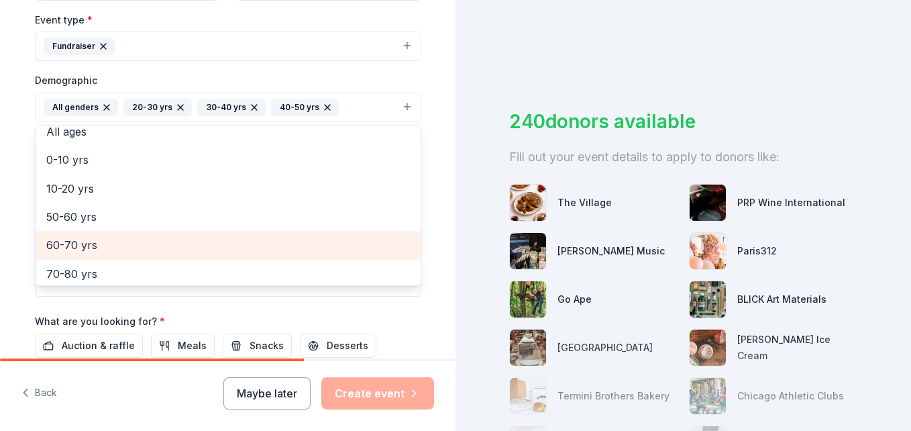
click at [70, 241] on span "60-70 yrs" at bounding box center [227, 244] width 363 height 17
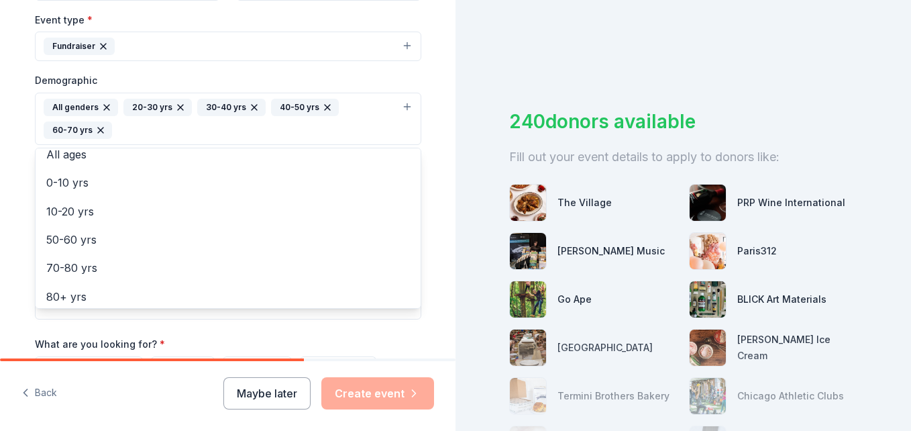
click at [95, 131] on icon "button" at bounding box center [100, 130] width 11 height 11
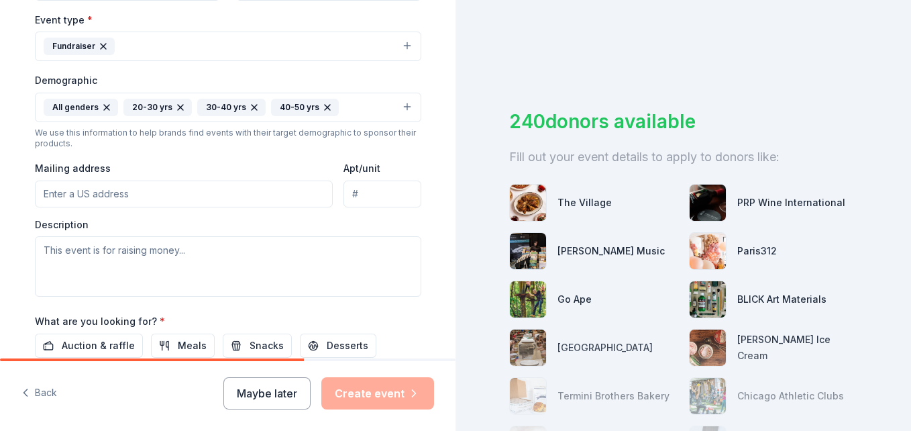
click at [338, 114] on button "All genders 20-30 yrs 30-40 yrs 40-50 yrs" at bounding box center [228, 108] width 386 height 30
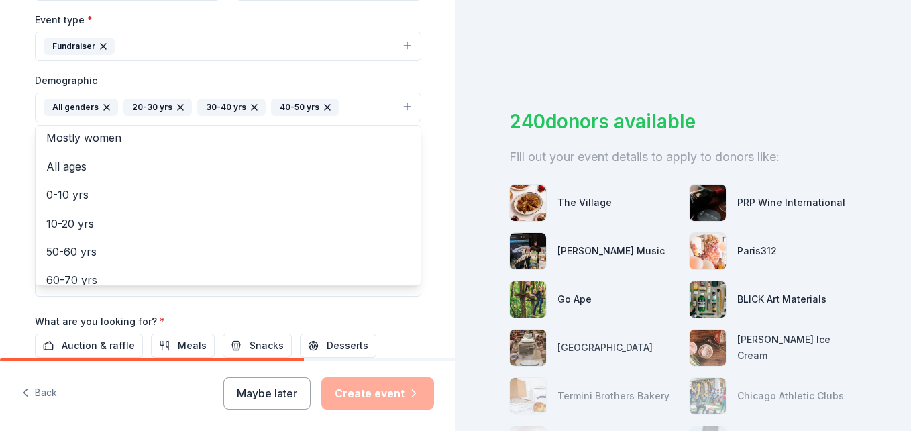
scroll to position [36, 0]
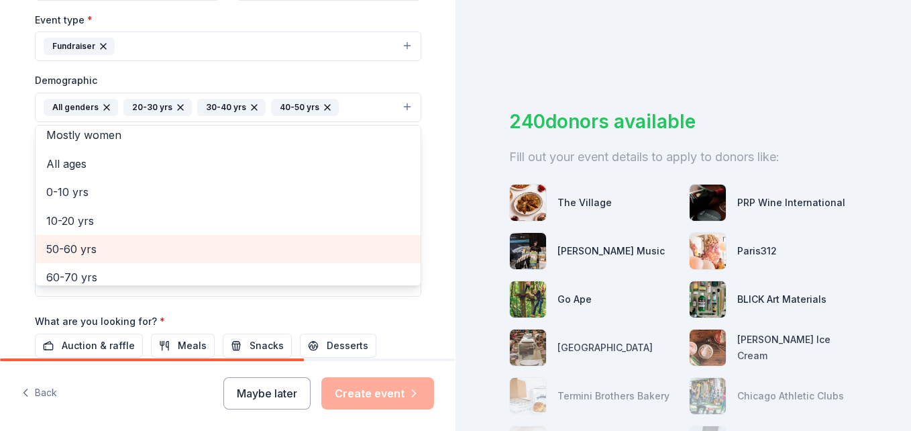
click at [76, 242] on span "50-60 yrs" at bounding box center [227, 248] width 363 height 17
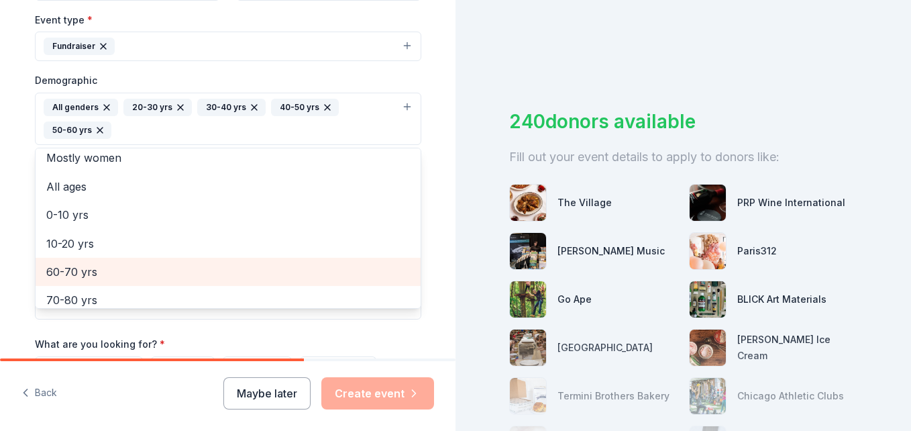
click at [89, 268] on span "60-70 yrs" at bounding box center [227, 271] width 363 height 17
click at [89, 268] on span "70-80 yrs" at bounding box center [227, 271] width 363 height 17
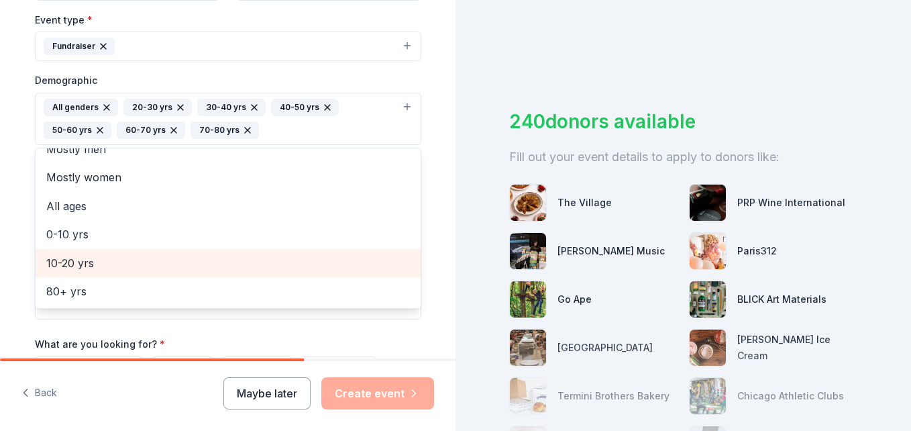
scroll to position [16, 0]
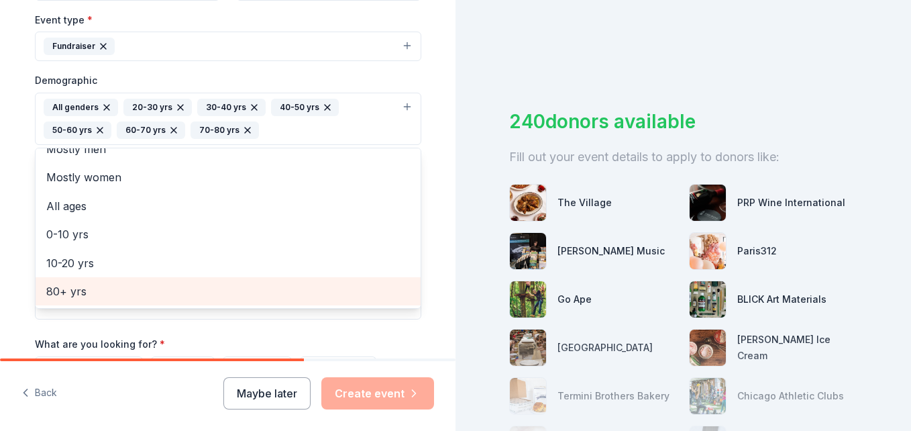
click at [79, 294] on span "80+ yrs" at bounding box center [227, 290] width 363 height 17
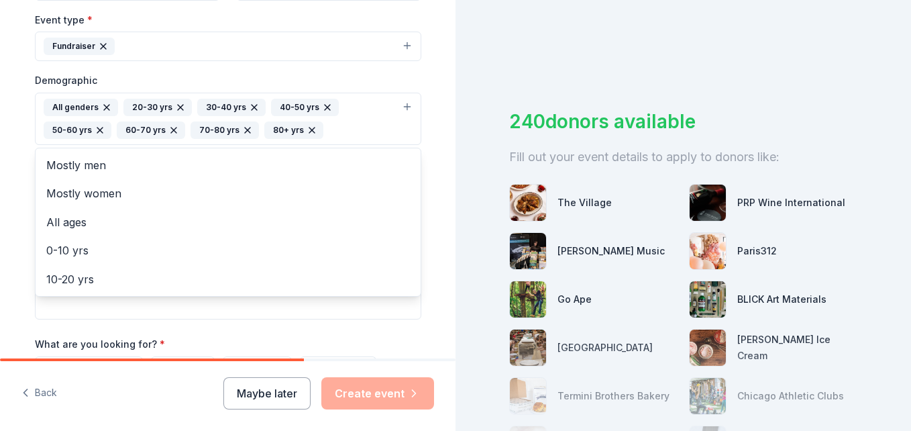
scroll to position [0, 0]
click at [439, 296] on div "Tell us about your event. We'll find in-kind donations you can apply for. Event…" at bounding box center [227, 88] width 455 height 918
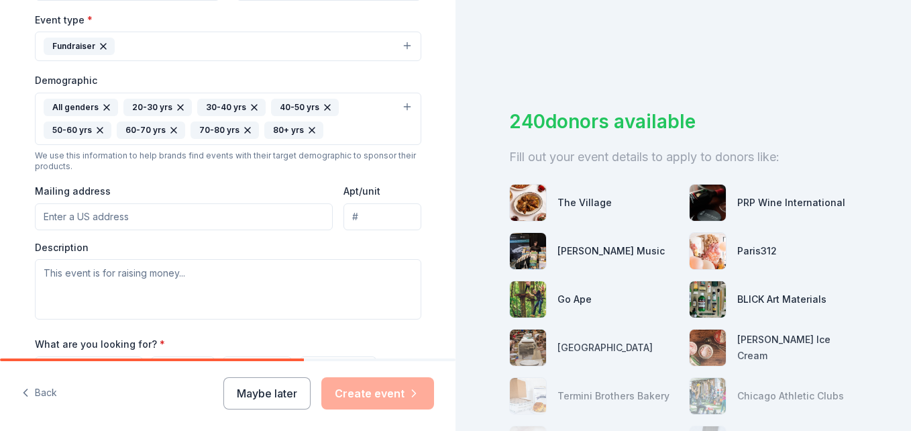
click at [119, 217] on input "Mailing address" at bounding box center [184, 216] width 298 height 27
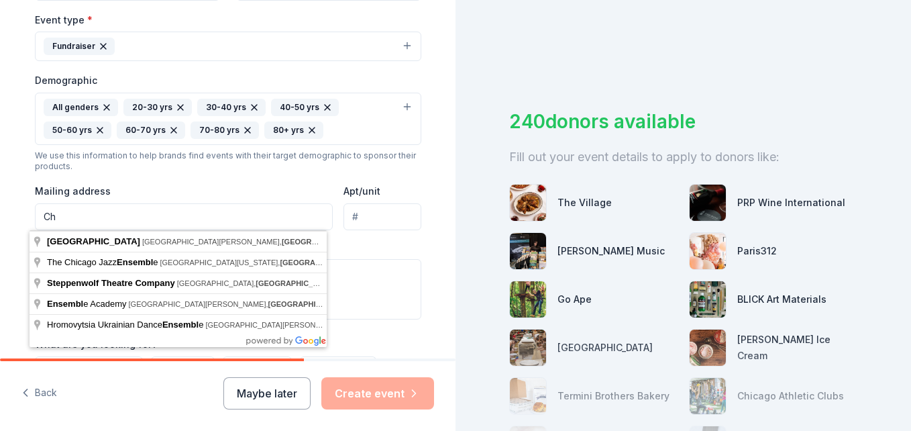
type input "C"
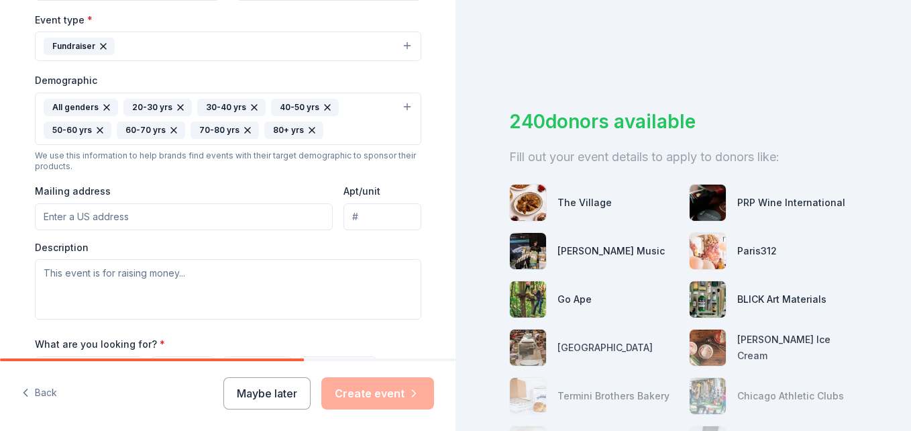
click at [80, 219] on input "Mailing address" at bounding box center [184, 216] width 298 height 27
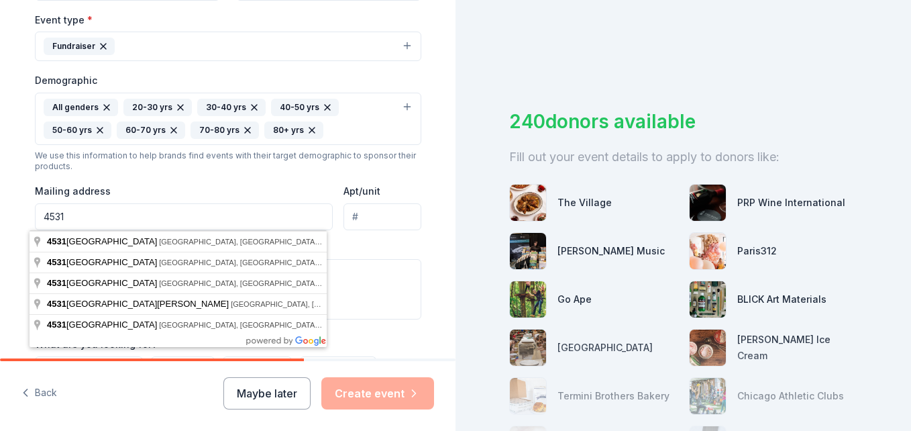
type input "[STREET_ADDRESS] Apt 3S"
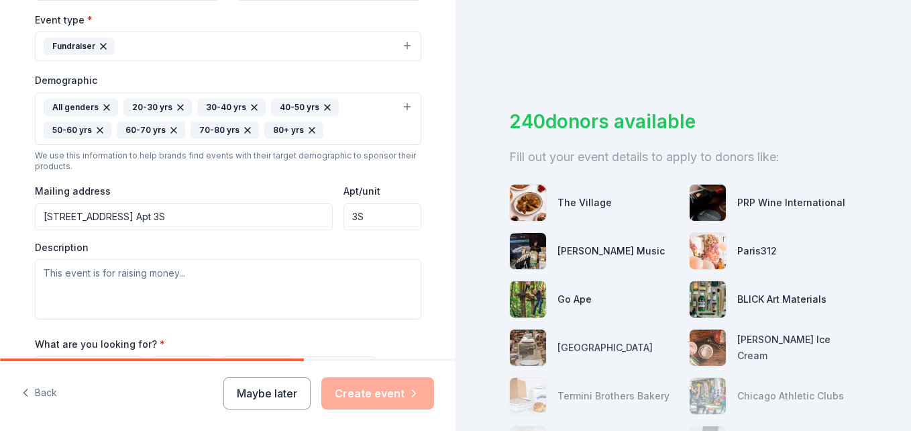
type input "3S"
click at [176, 215] on input "[STREET_ADDRESS] Apt 3S" at bounding box center [184, 216] width 298 height 27
click at [431, 262] on div "Tell us about your event. We'll find in-kind donations you can apply for. Event…" at bounding box center [227, 88] width 429 height 918
click at [139, 219] on input "[STREET_ADDRESS]" at bounding box center [184, 216] width 298 height 27
type input "[STREET_ADDRESS]"
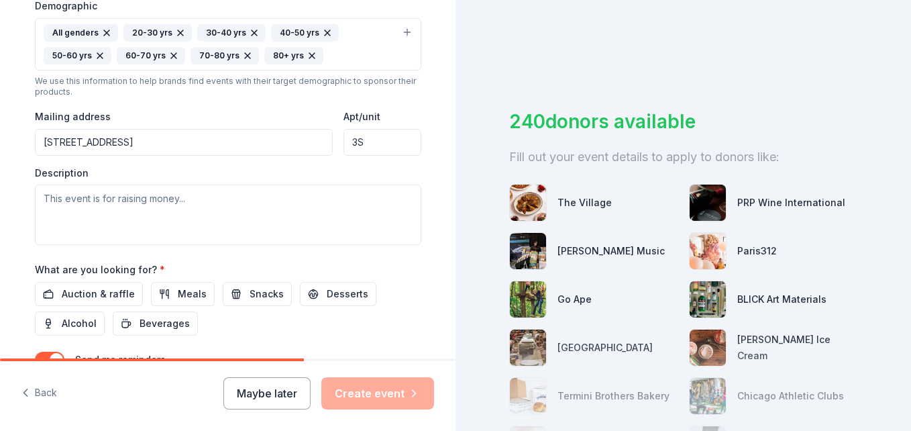
scroll to position [462, 0]
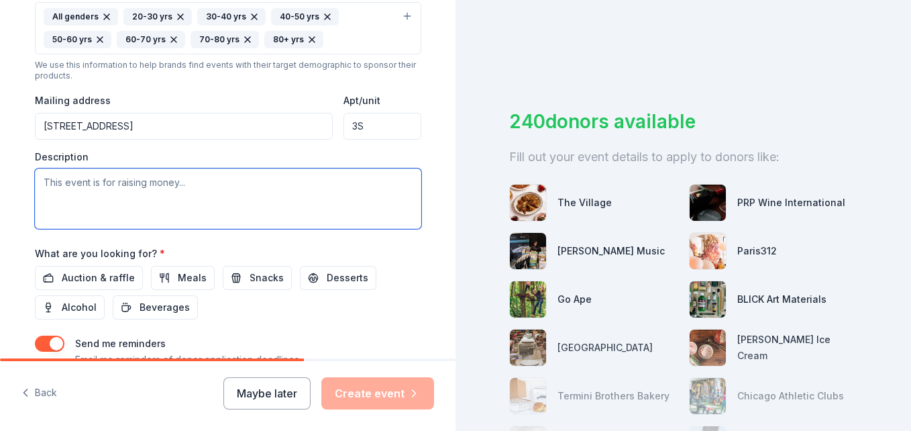
click at [39, 186] on textarea at bounding box center [228, 198] width 386 height 60
paste textarea "The Chicago Playback Theatre Ensemble (CPTE) is a 501c3 nonprofit dedicated to …"
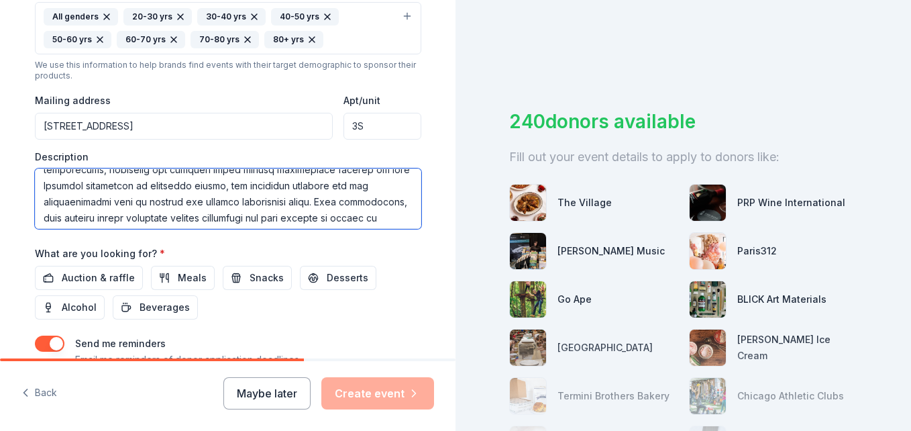
scroll to position [241, 0]
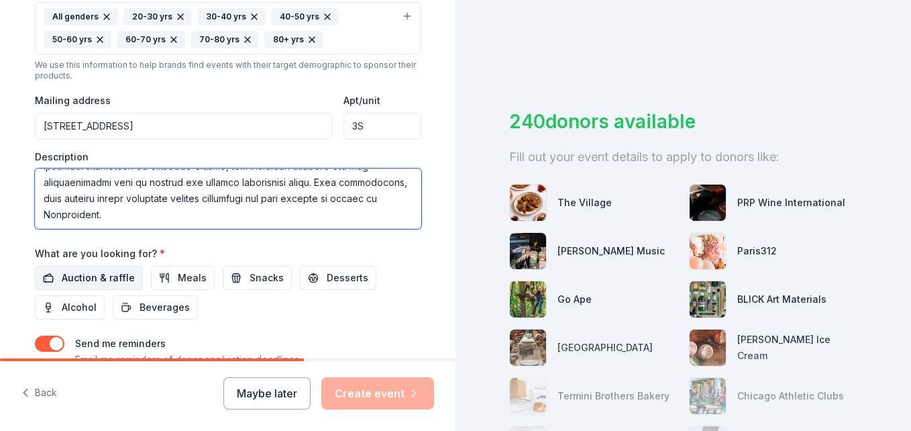
type textarea "The Chicago Playback Theatre Ensemble (CPTE) is a 501c3 nonprofit dedicated to …"
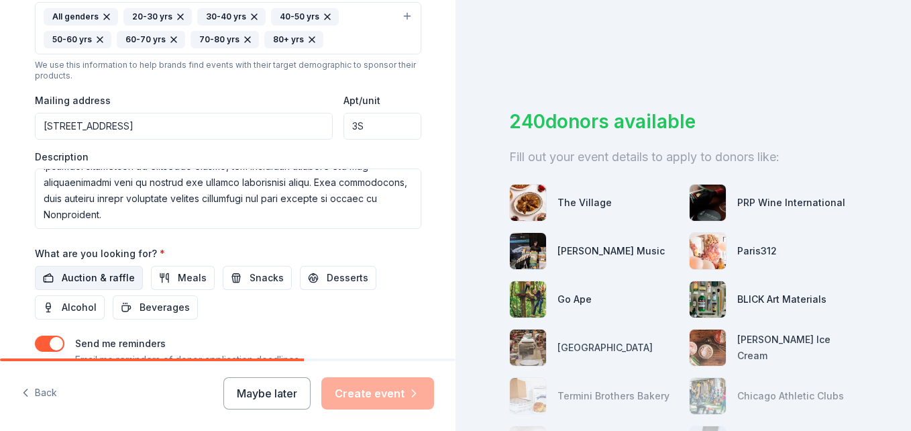
click at [93, 280] on span "Auction & raffle" at bounding box center [98, 278] width 73 height 16
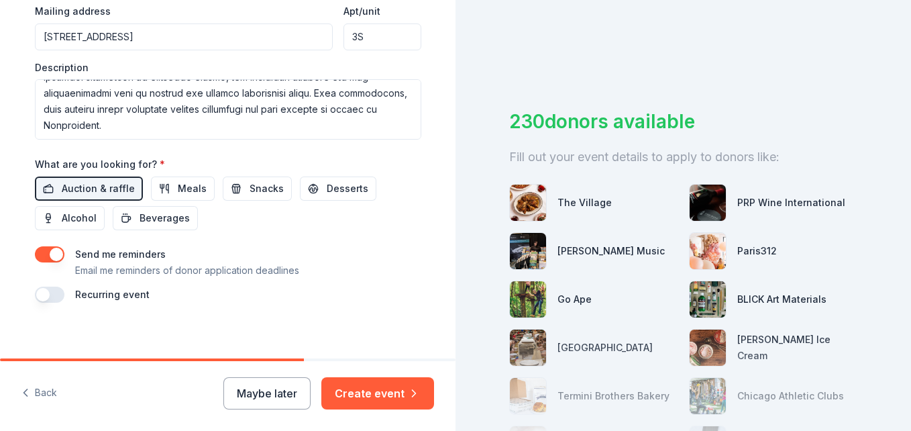
scroll to position [560, 0]
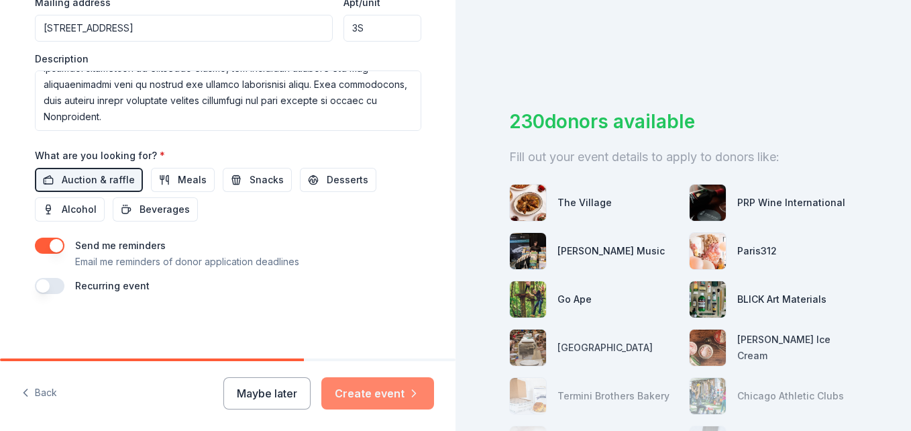
click at [370, 396] on button "Create event" at bounding box center [377, 393] width 113 height 32
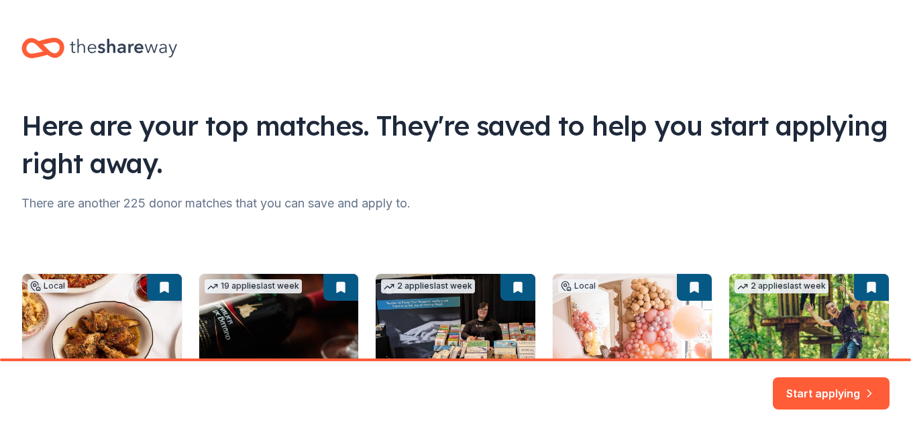
drag, startPoint x: 908, startPoint y: 261, endPoint x: 909, endPoint y: 335, distance: 74.4
click at [909, 335] on html "Here are your top matches. They're saved to help you start applying right away.…" at bounding box center [455, 215] width 911 height 431
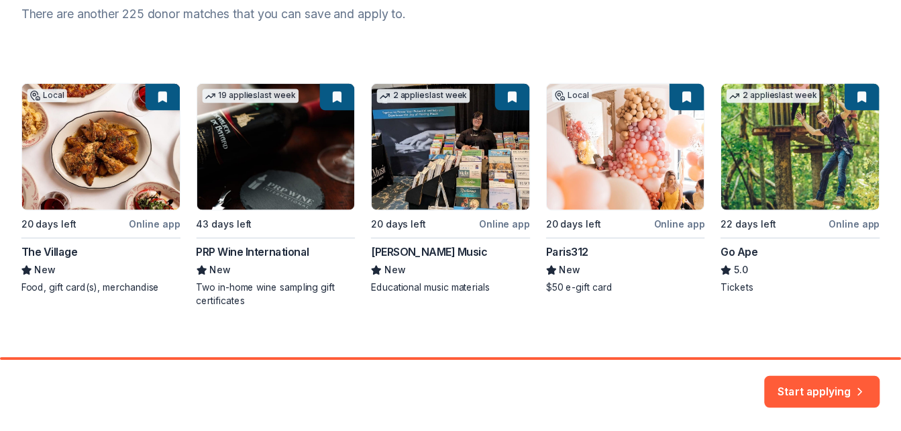
scroll to position [206, 0]
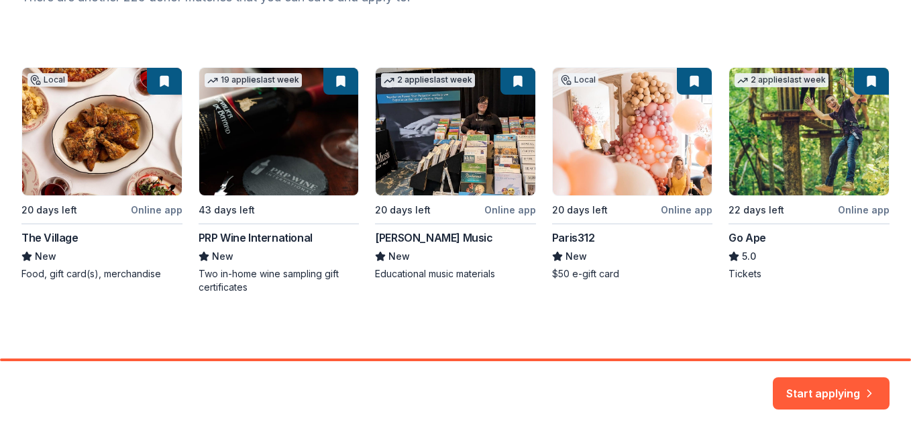
click at [73, 145] on div "Local 20 days left Online app The Village New Food, gift card(s), merchandise 1…" at bounding box center [455, 180] width 868 height 227
click at [823, 386] on button "Start applying" at bounding box center [830, 389] width 117 height 32
